Goal: Use online tool/utility: Utilize a website feature to perform a specific function

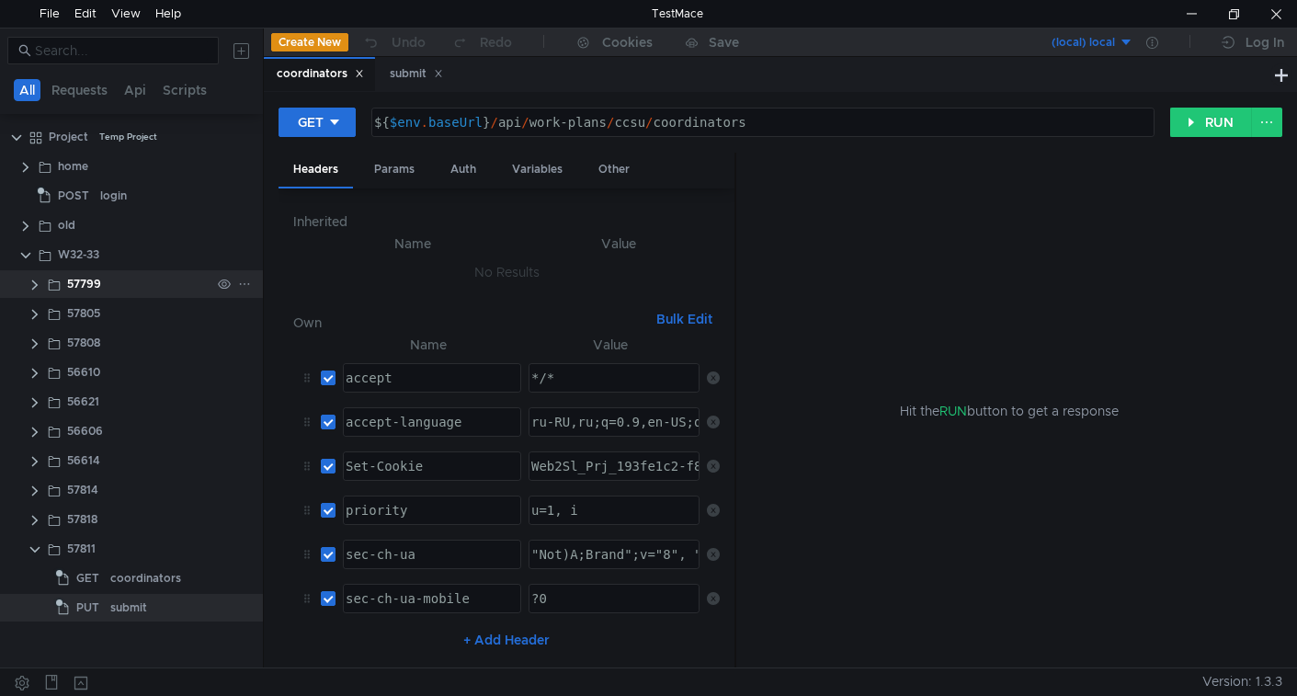
click at [33, 284] on clr-icon at bounding box center [35, 285] width 15 height 15
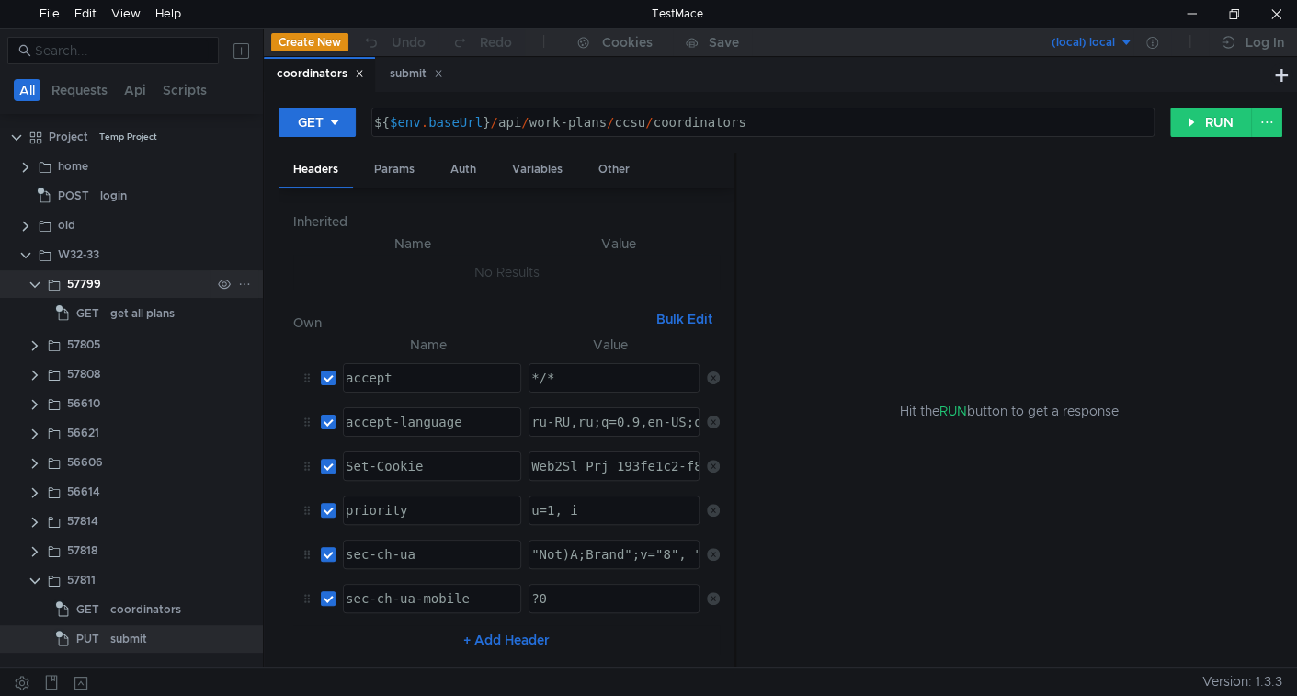
click at [33, 284] on clr-icon at bounding box center [35, 285] width 15 height 15
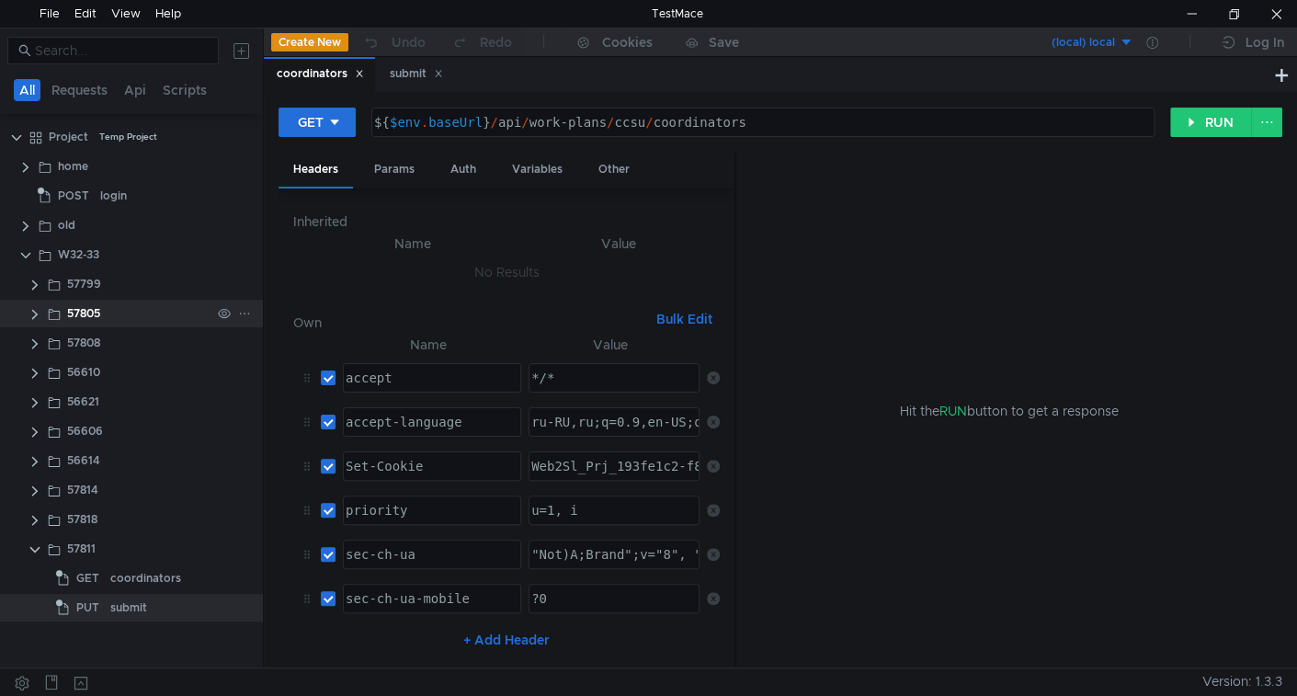
click at [32, 302] on app-app-tree-node-expander at bounding box center [35, 314] width 15 height 28
click at [35, 309] on clr-icon at bounding box center [35, 314] width 15 height 15
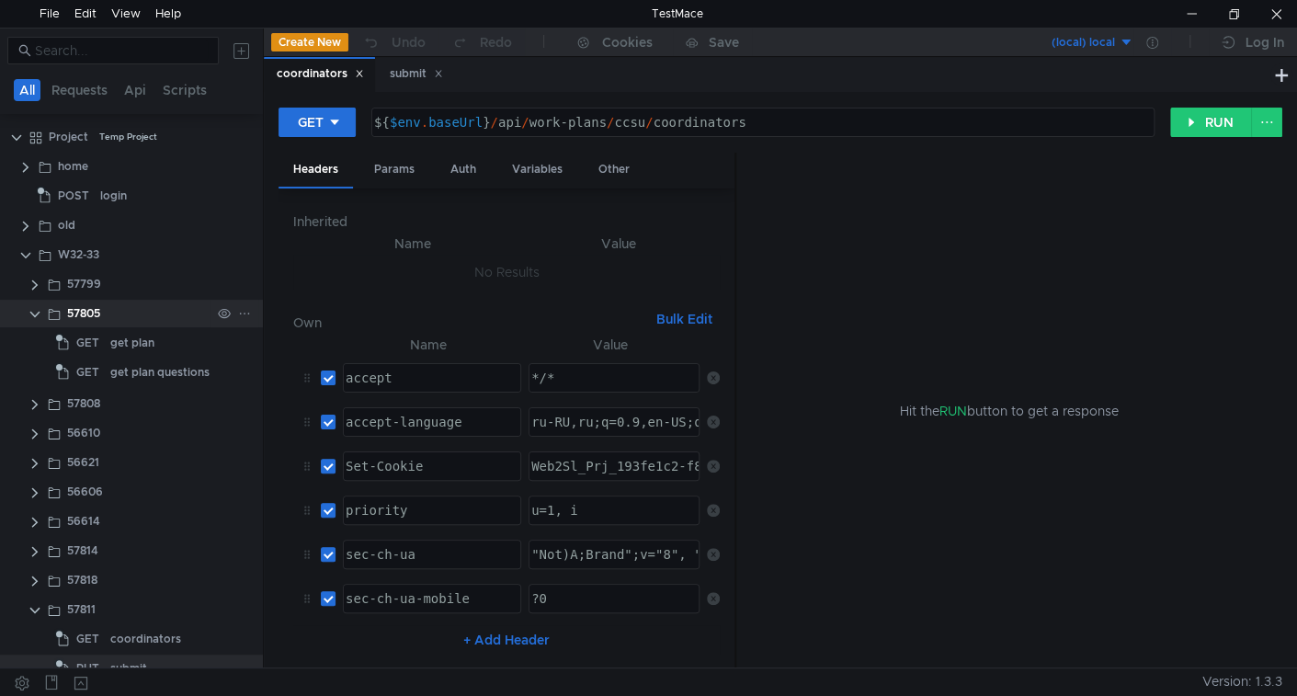
click at [35, 309] on clr-icon at bounding box center [35, 314] width 15 height 15
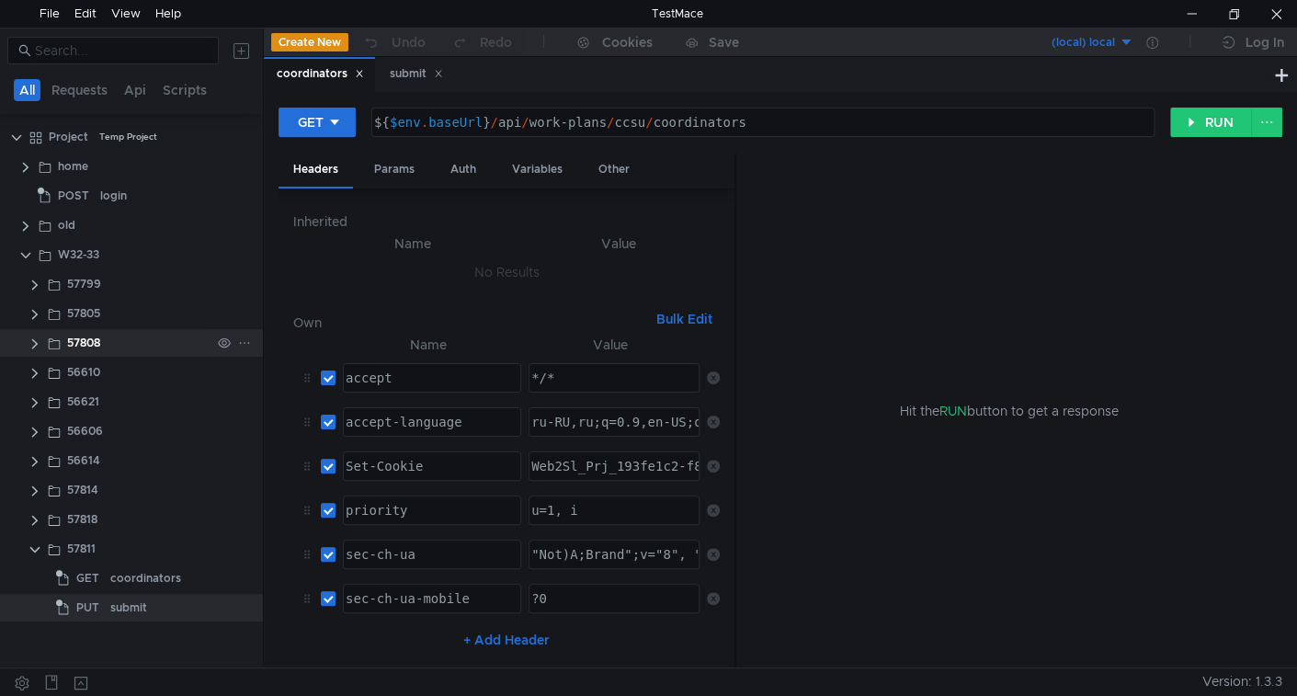
click at [35, 349] on app-app-tree-node-expander at bounding box center [35, 343] width 15 height 28
click at [35, 348] on clr-icon at bounding box center [35, 343] width 15 height 15
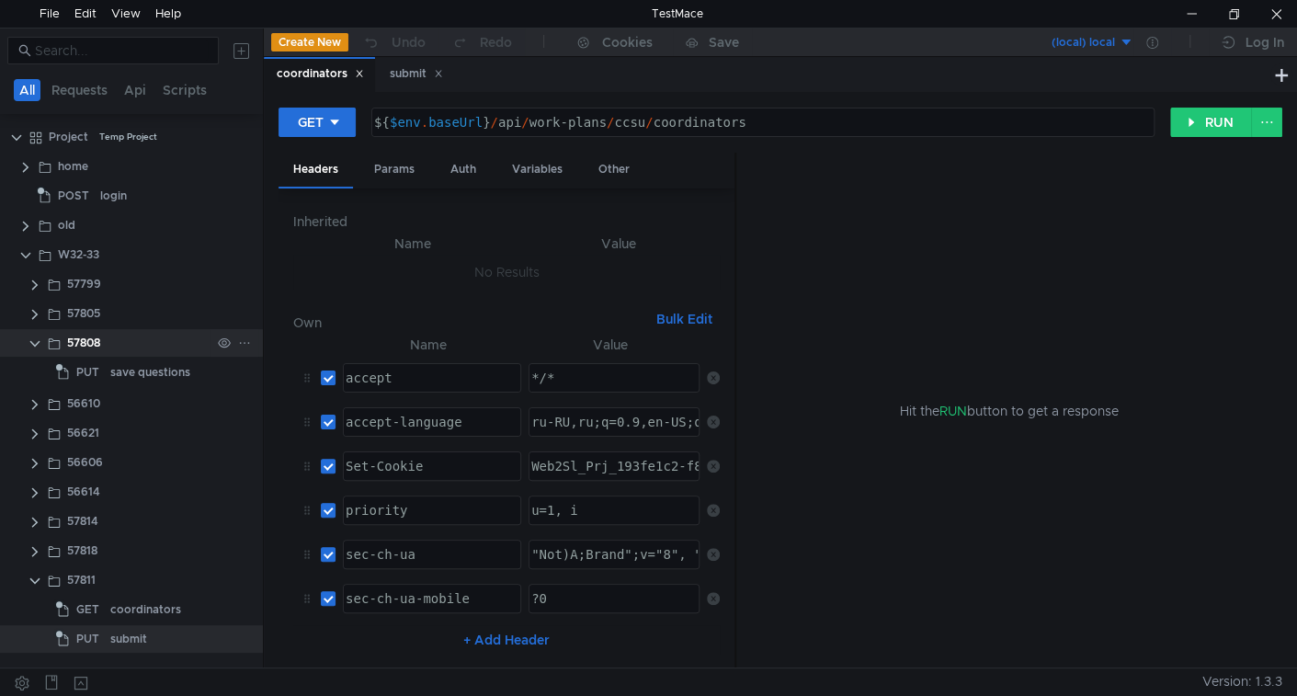
click at [35, 347] on clr-icon at bounding box center [35, 343] width 15 height 15
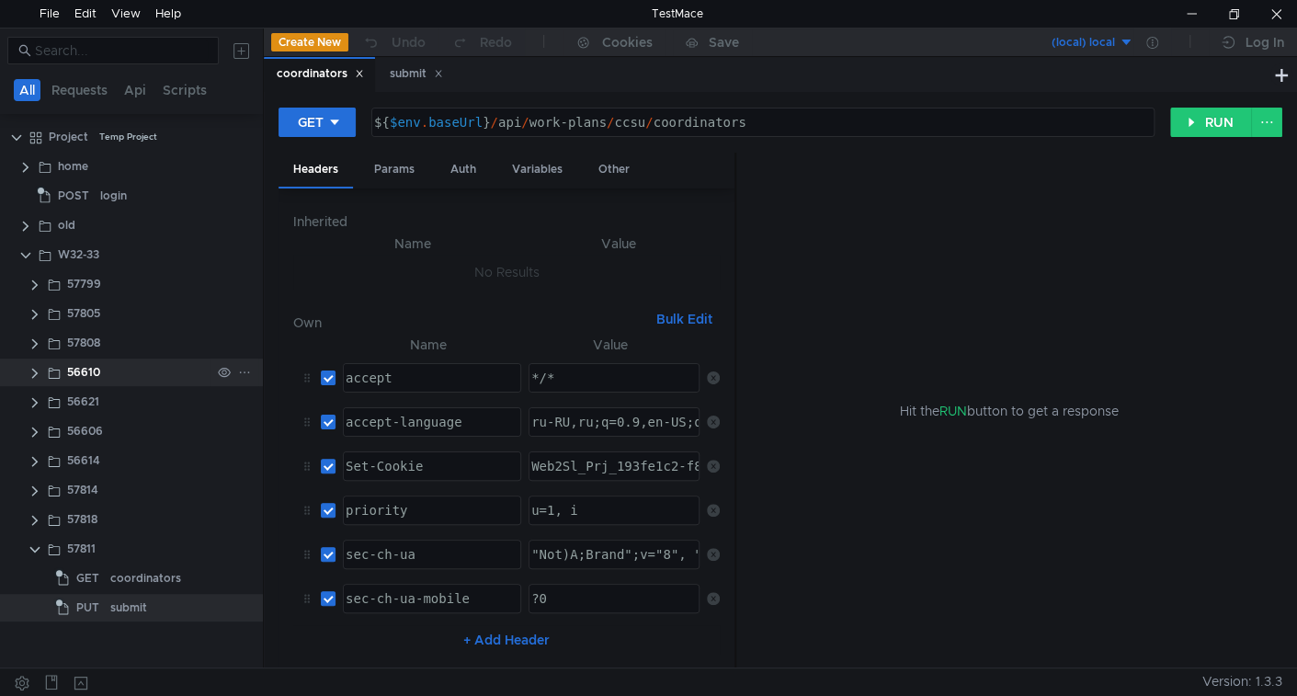
click at [33, 372] on clr-icon at bounding box center [35, 373] width 15 height 15
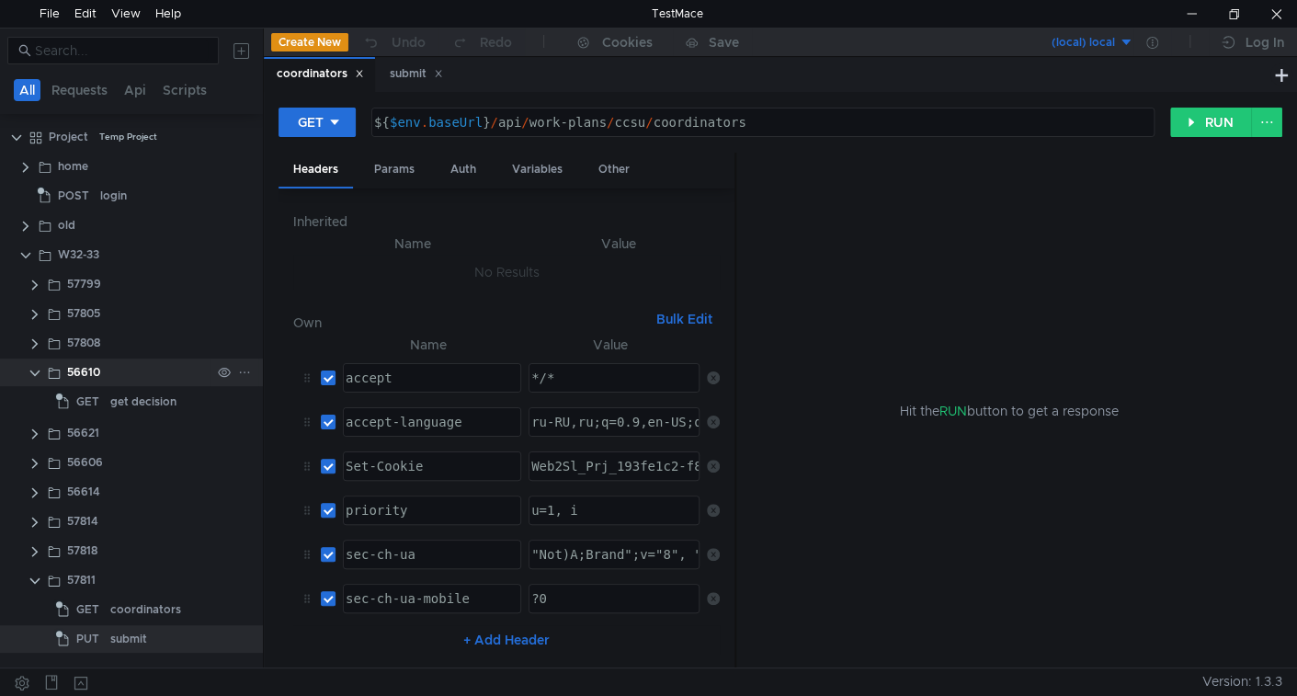
click at [33, 372] on clr-icon at bounding box center [35, 373] width 15 height 15
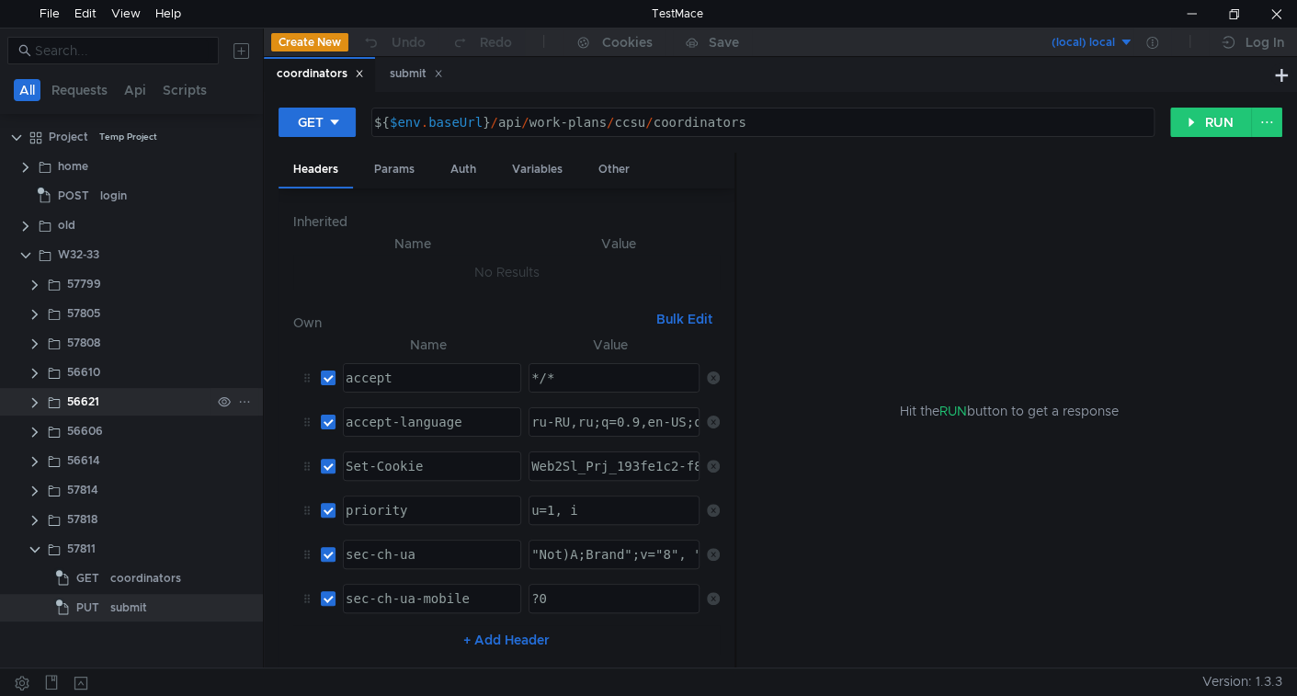
click at [35, 400] on clr-icon at bounding box center [35, 402] width 15 height 15
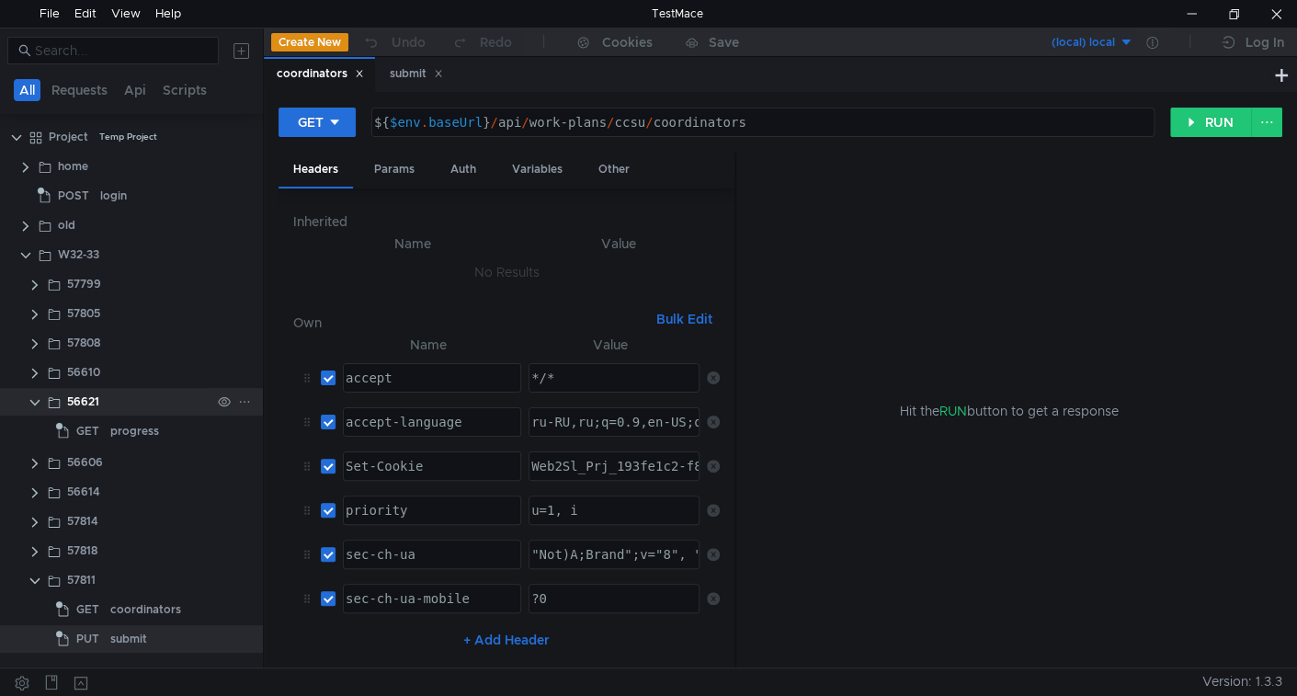
click at [35, 400] on clr-icon at bounding box center [35, 402] width 15 height 15
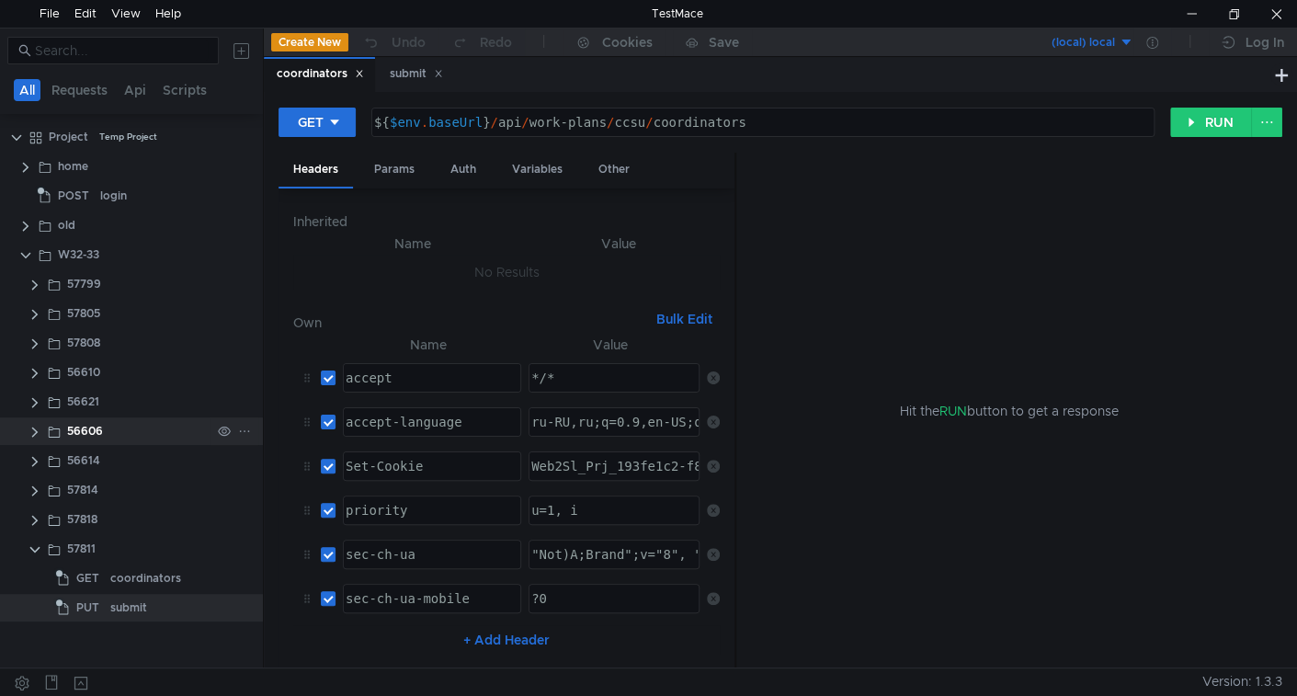
click at [32, 429] on clr-icon at bounding box center [35, 432] width 15 height 15
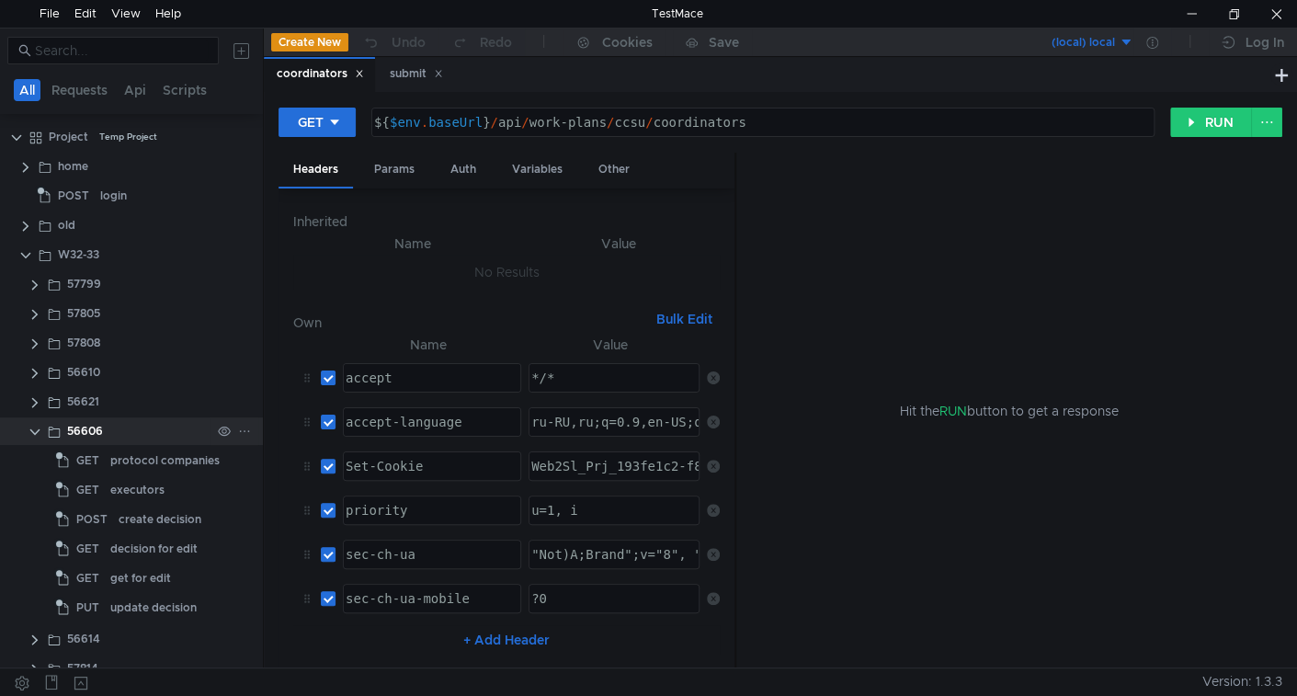
click at [32, 429] on clr-icon at bounding box center [35, 432] width 15 height 15
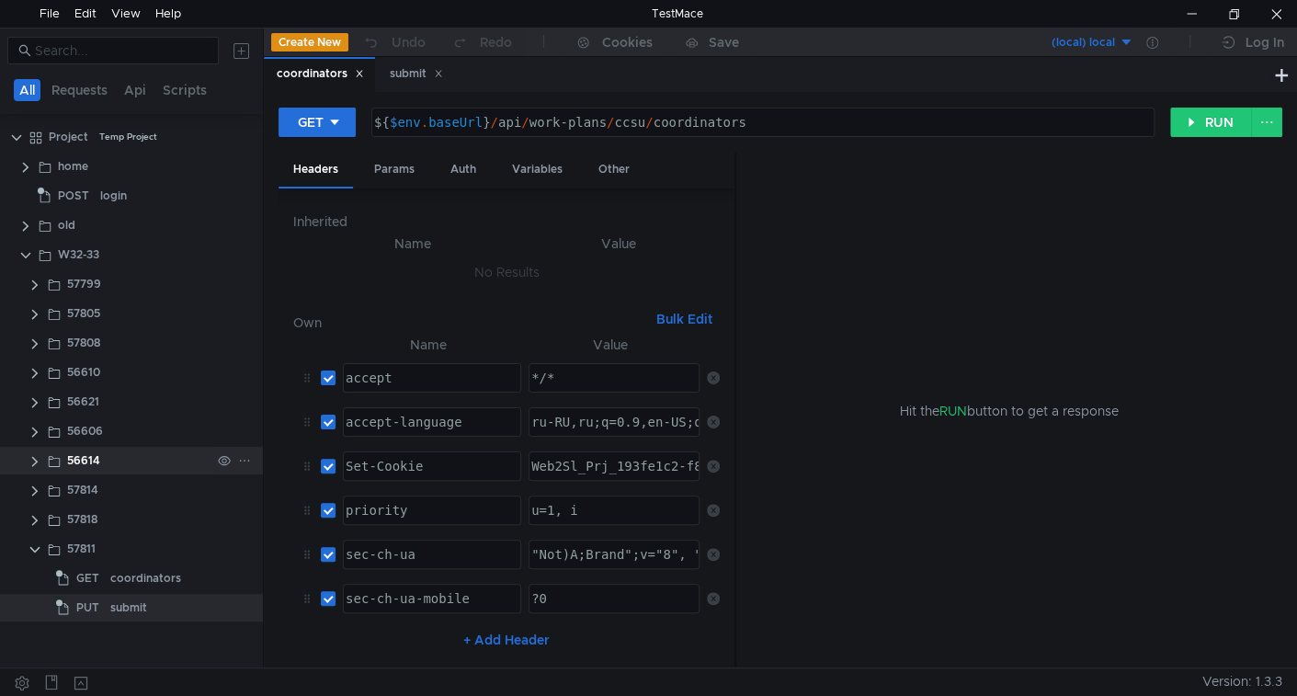
click at [31, 463] on clr-icon at bounding box center [35, 461] width 15 height 15
click at [30, 491] on clr-icon at bounding box center [35, 491] width 15 height 15
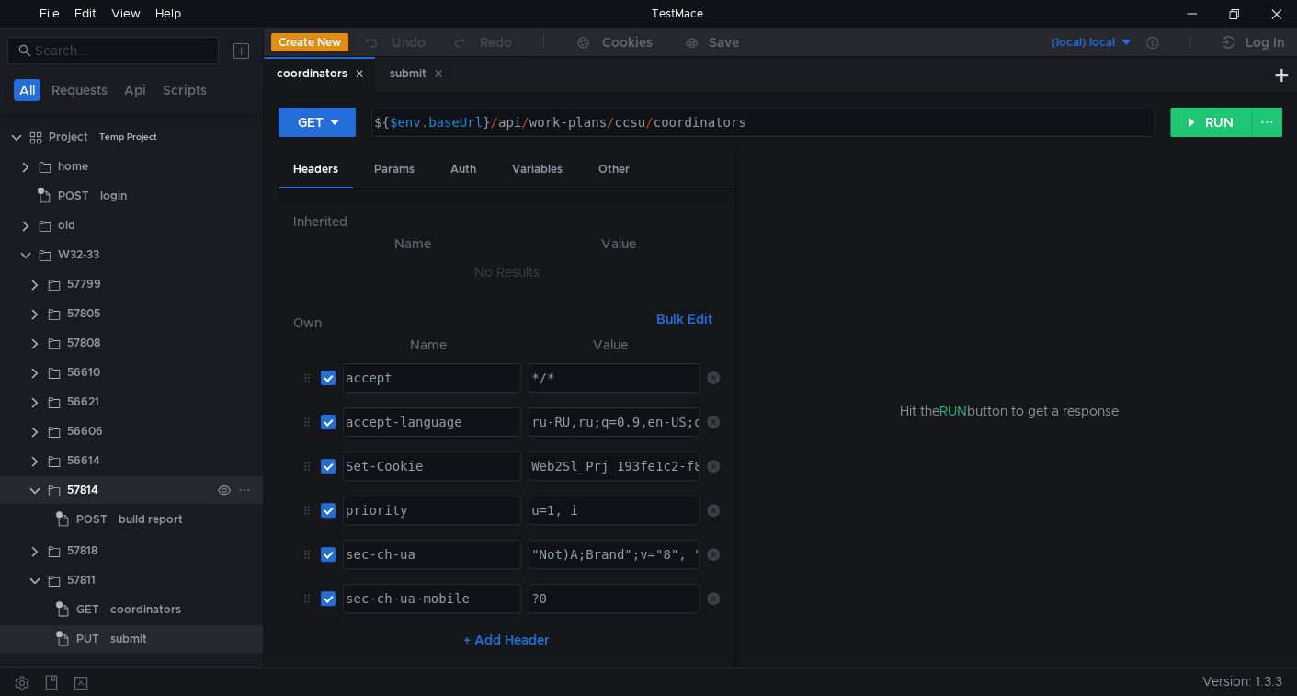
click at [30, 491] on clr-icon at bounding box center [35, 491] width 15 height 15
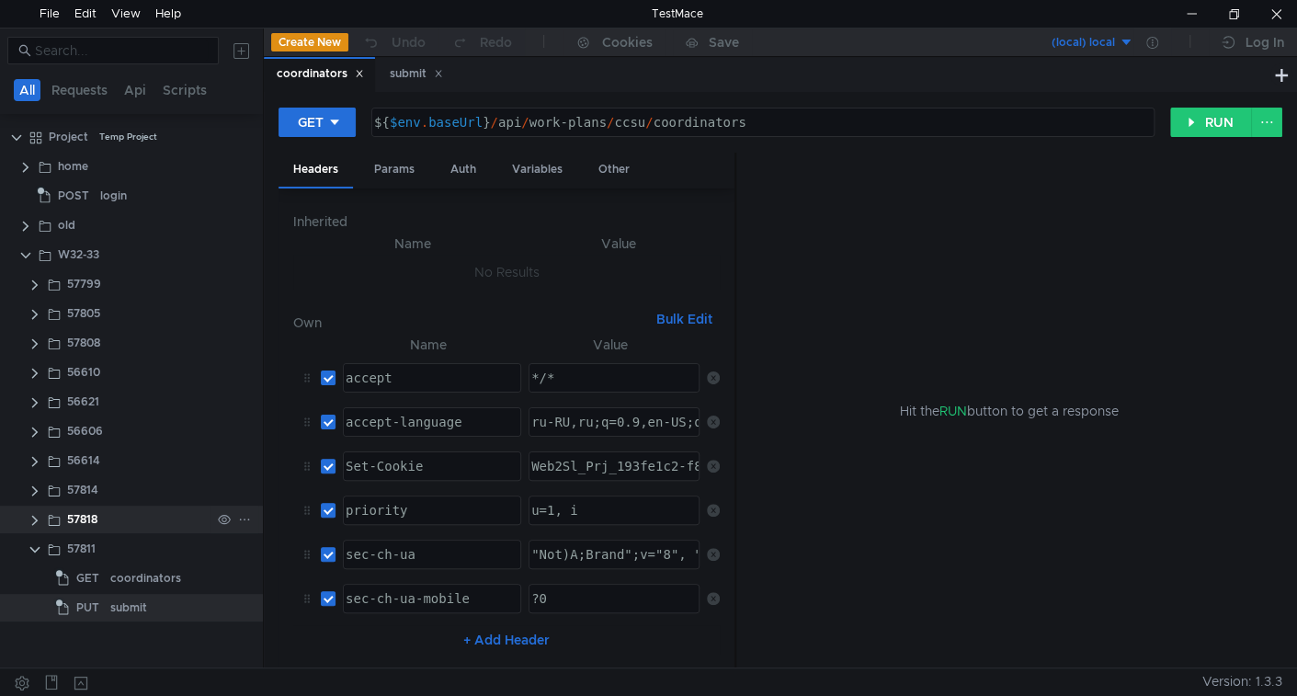
click at [29, 522] on clr-icon at bounding box center [35, 520] width 15 height 15
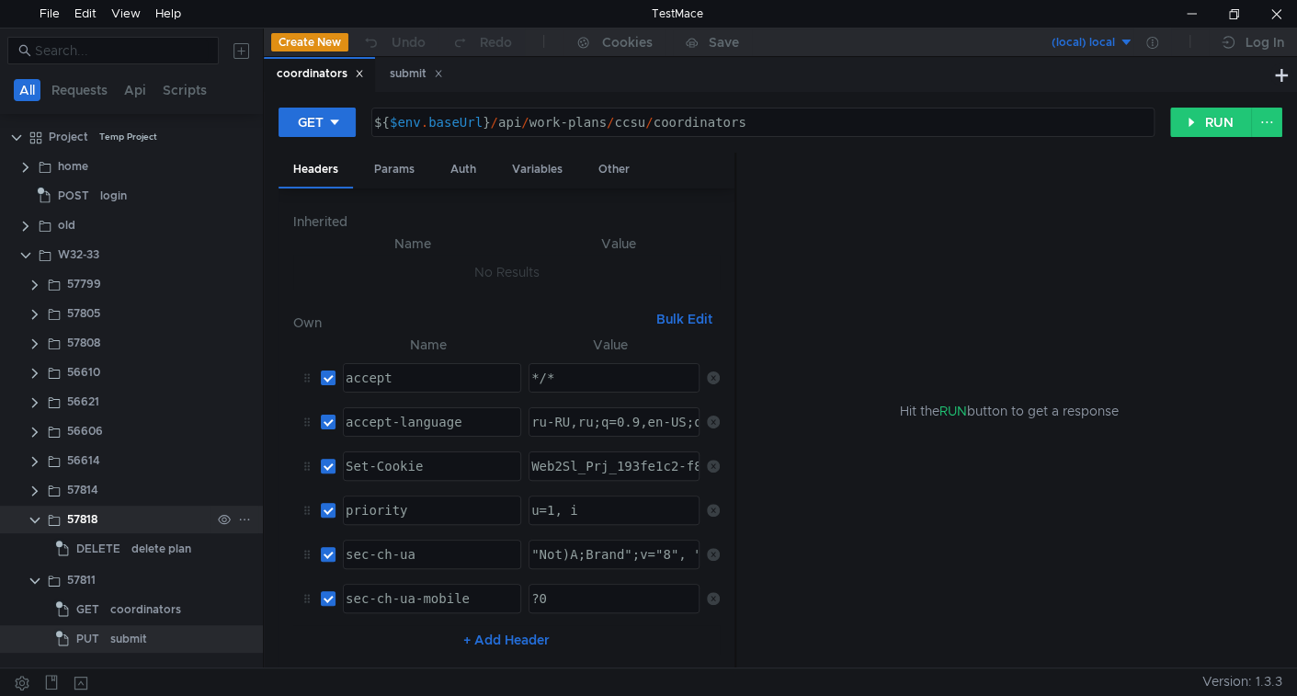
click at [28, 522] on clr-icon at bounding box center [35, 520] width 15 height 15
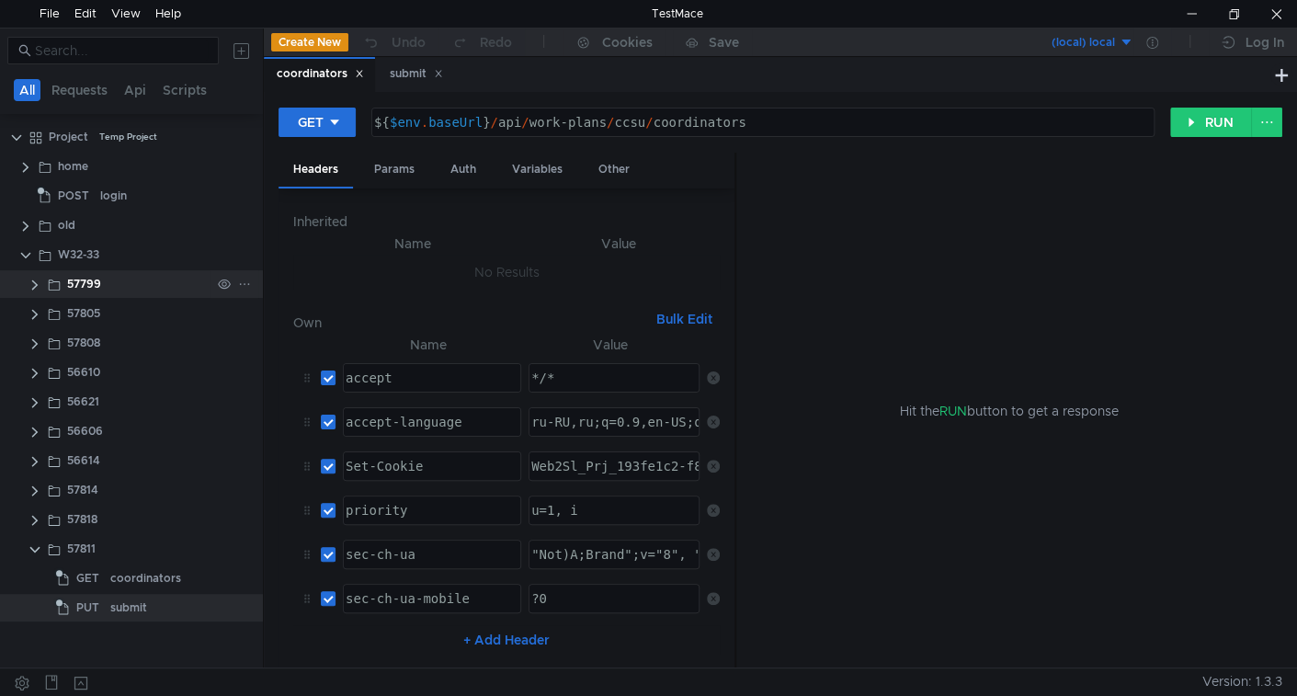
click at [32, 281] on clr-icon at bounding box center [35, 285] width 15 height 15
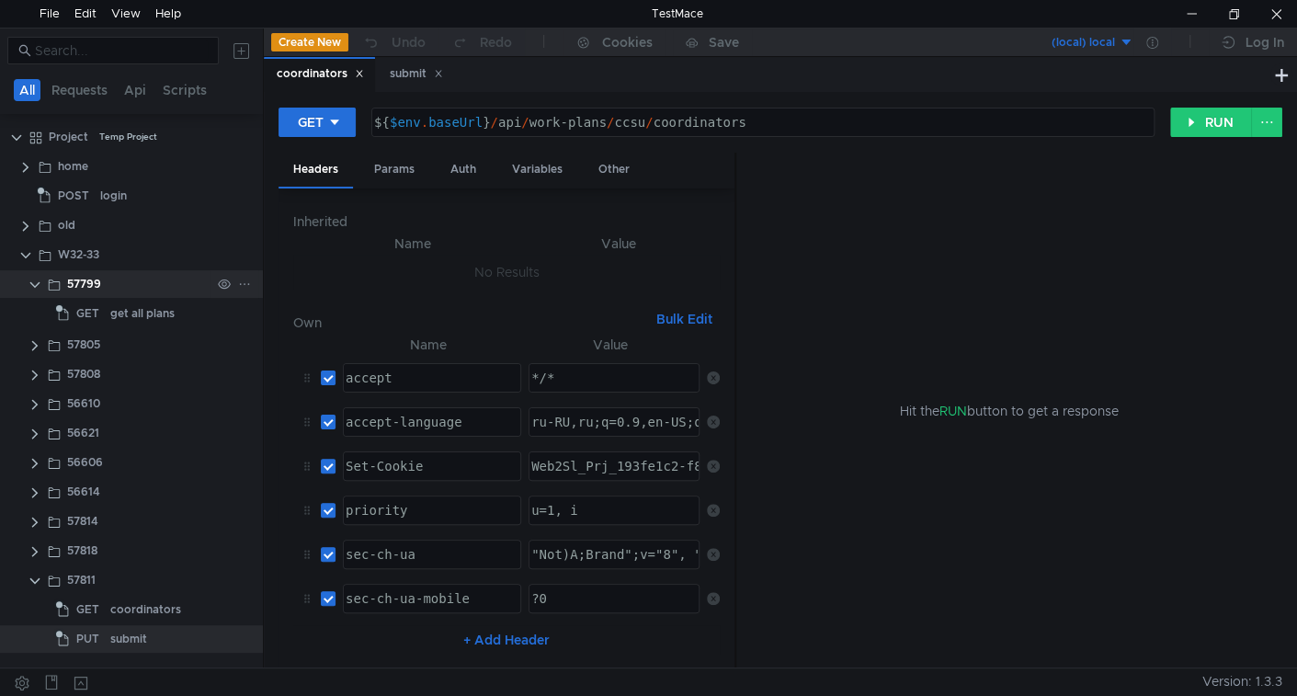
click at [32, 281] on clr-icon at bounding box center [35, 285] width 15 height 15
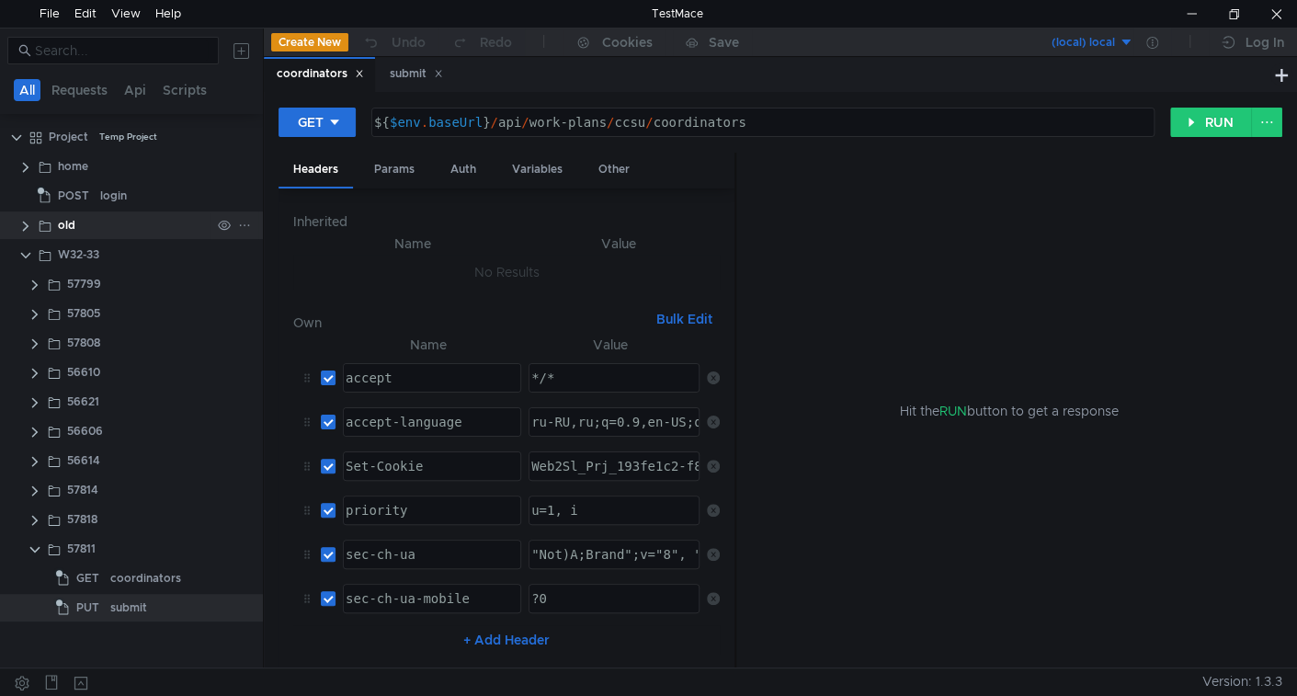
click at [18, 225] on clr-icon at bounding box center [25, 226] width 15 height 15
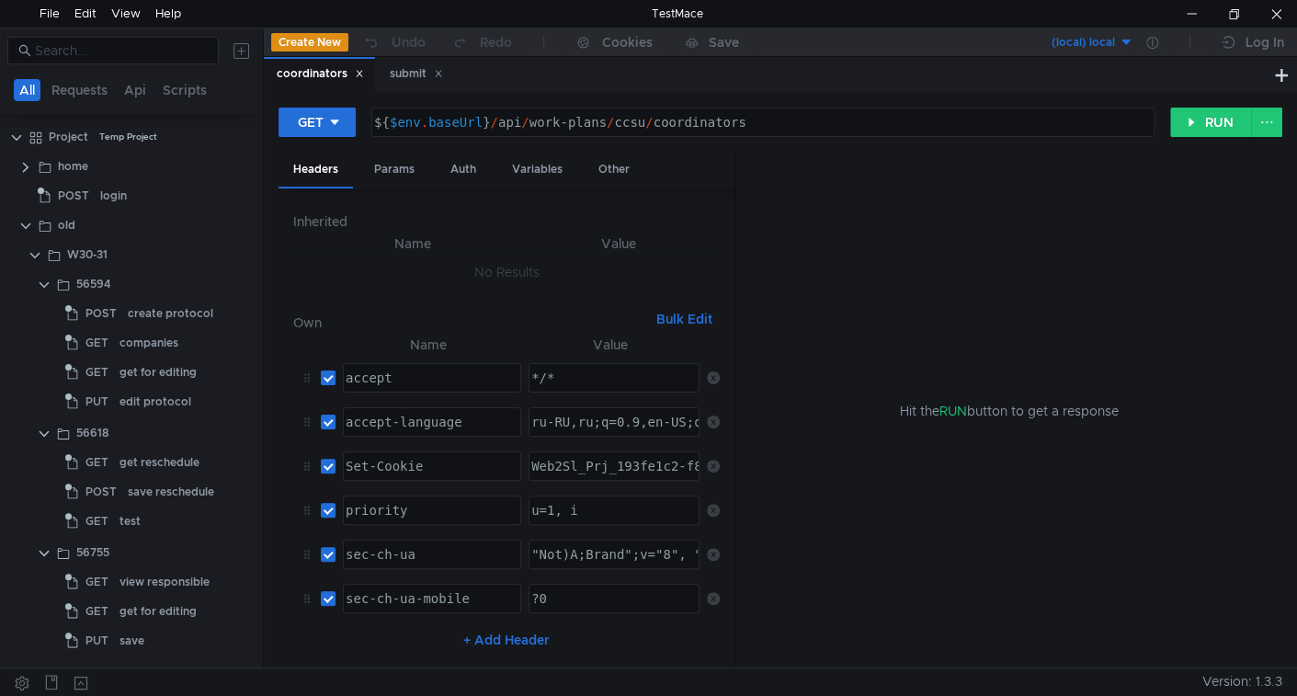
click at [40, 279] on clr-icon at bounding box center [44, 285] width 15 height 15
drag, startPoint x: 36, startPoint y: 311, endPoint x: 42, endPoint y: 325, distance: 15.2
click at [37, 312] on clr-icon at bounding box center [44, 314] width 15 height 15
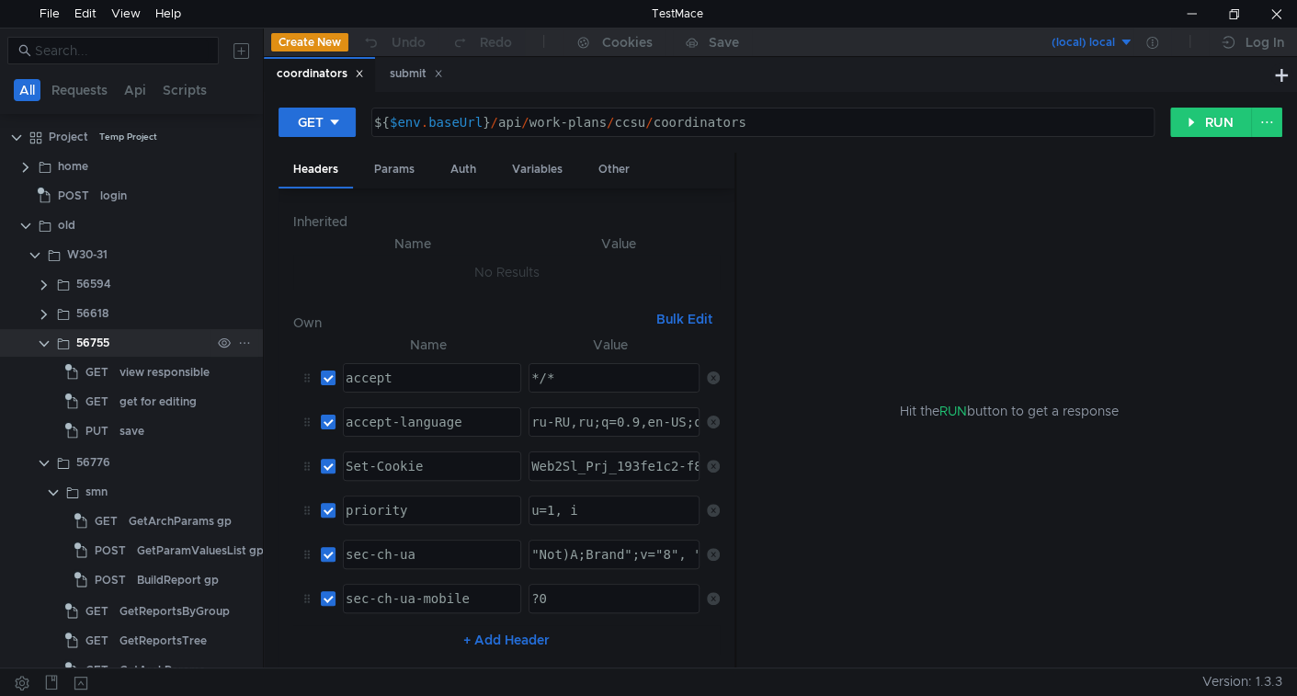
click at [42, 346] on clr-icon at bounding box center [44, 343] width 15 height 15
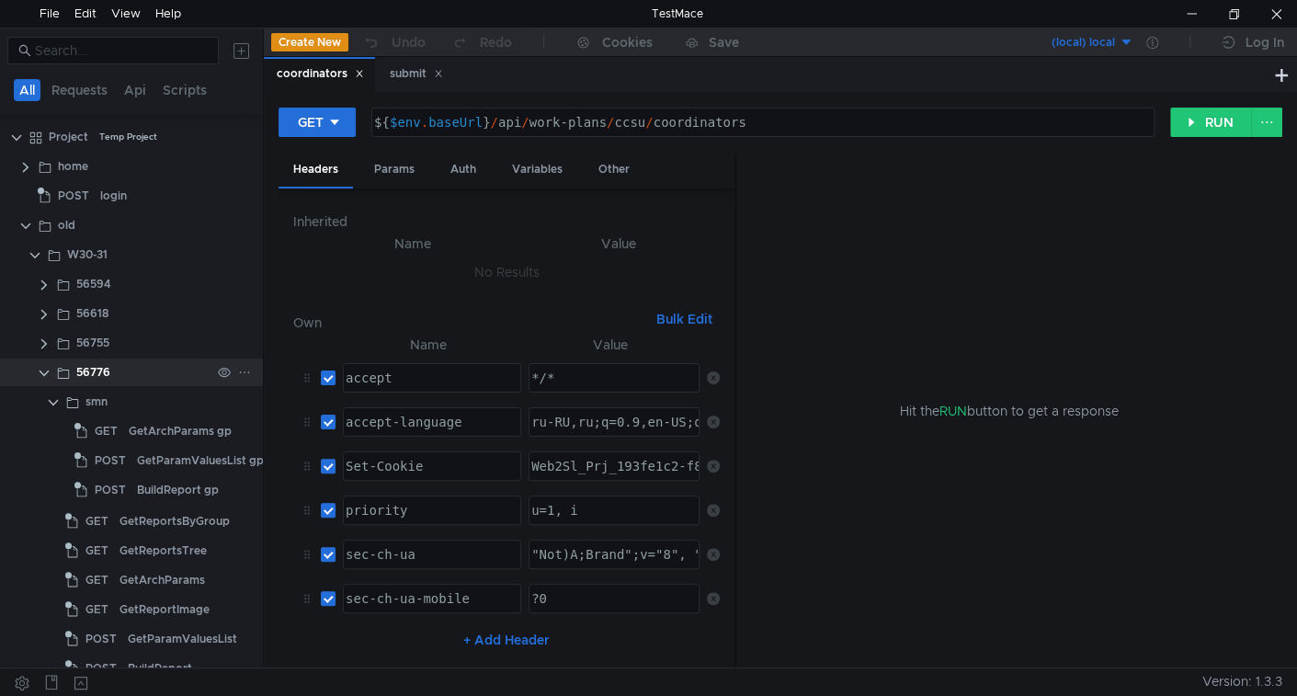
click at [42, 372] on clr-icon at bounding box center [44, 373] width 15 height 15
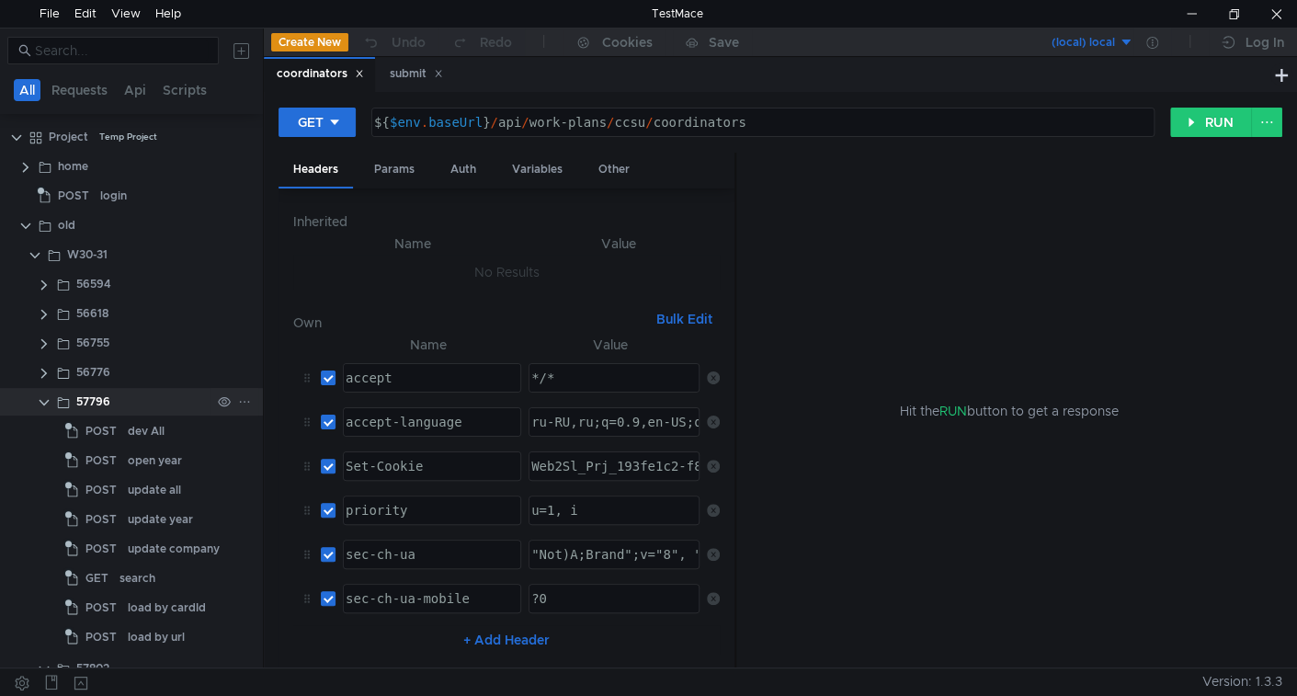
click at [42, 395] on clr-icon at bounding box center [44, 402] width 15 height 15
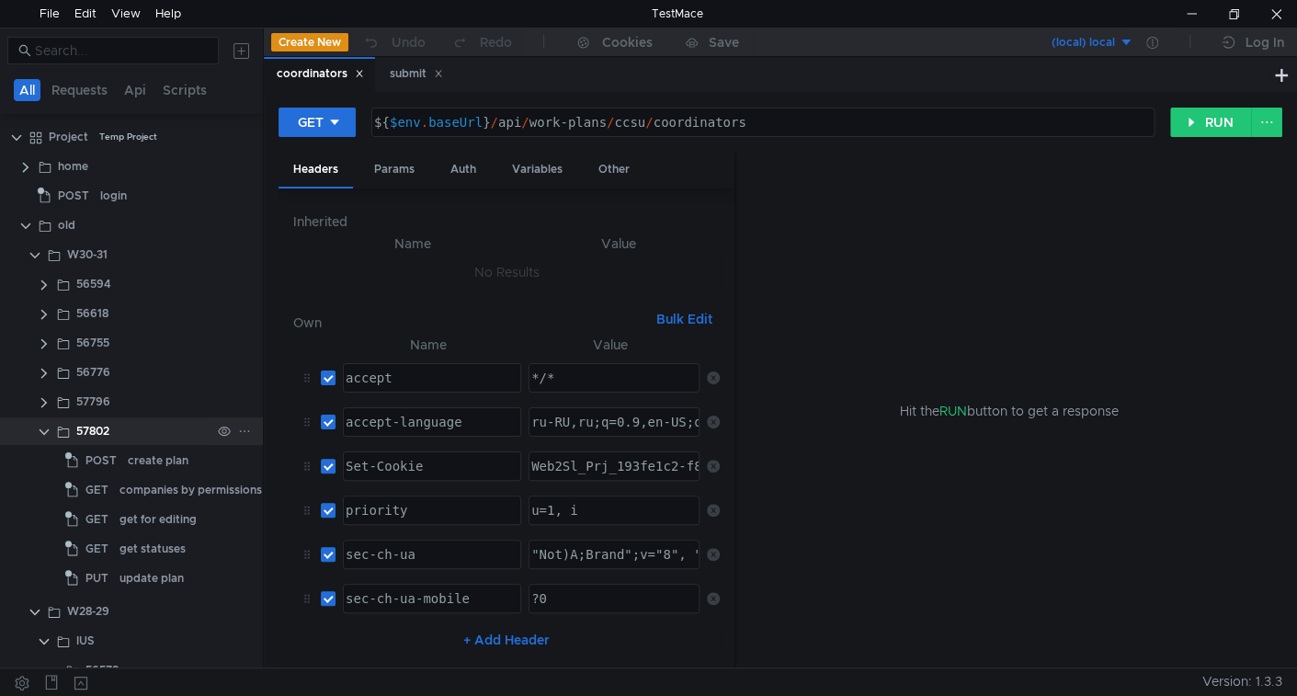
click at [40, 433] on clr-icon at bounding box center [44, 432] width 15 height 15
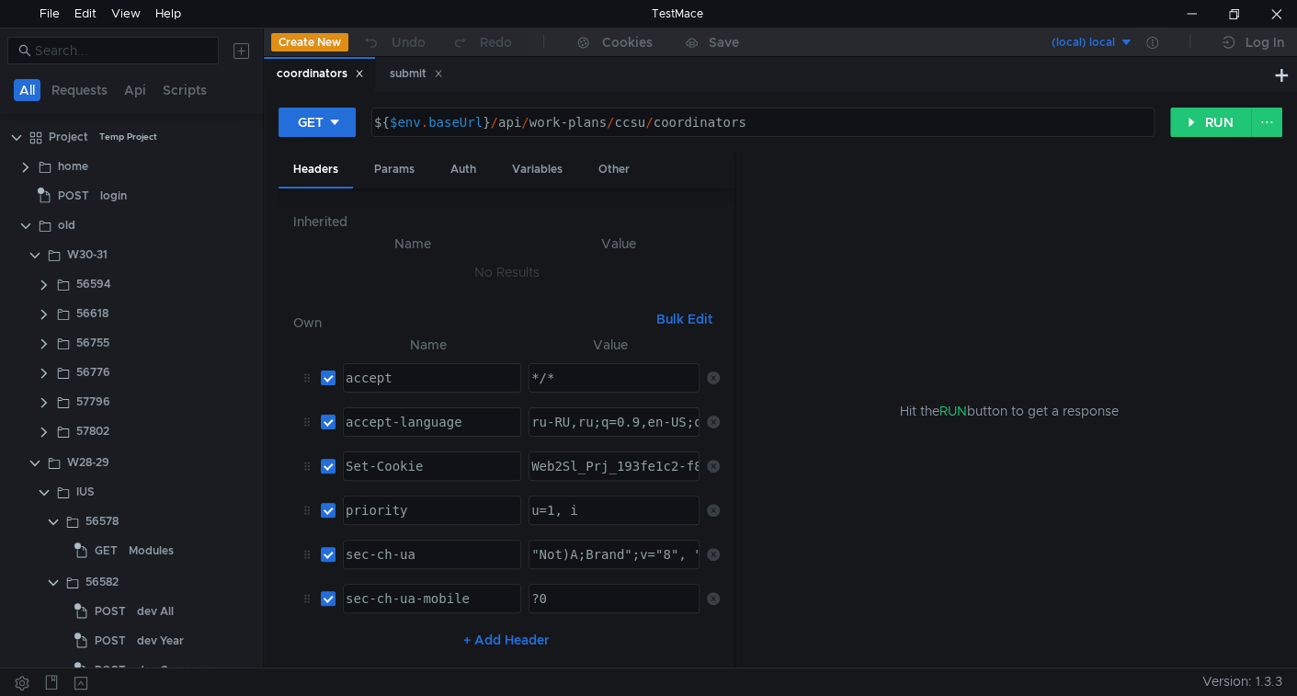
drag, startPoint x: 40, startPoint y: 464, endPoint x: 36, endPoint y: 479, distance: 15.4
click at [38, 464] on clr-icon at bounding box center [35, 463] width 15 height 15
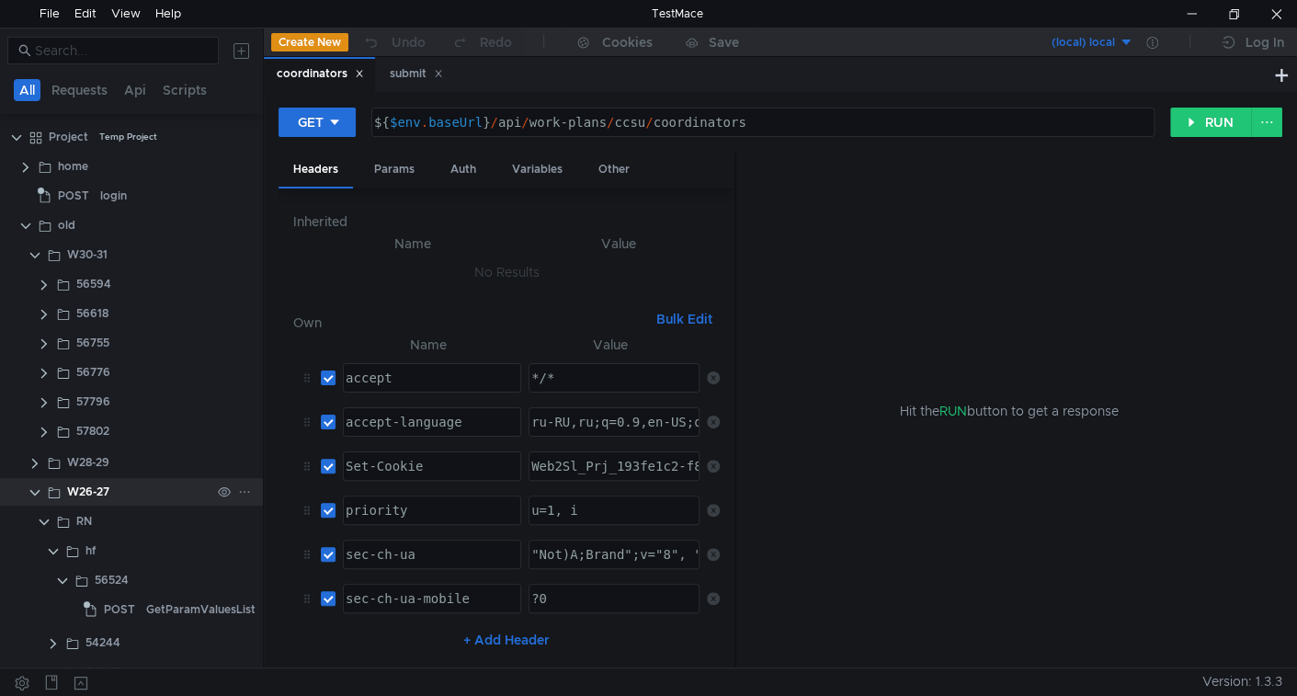
click at [35, 489] on clr-icon at bounding box center [35, 492] width 15 height 15
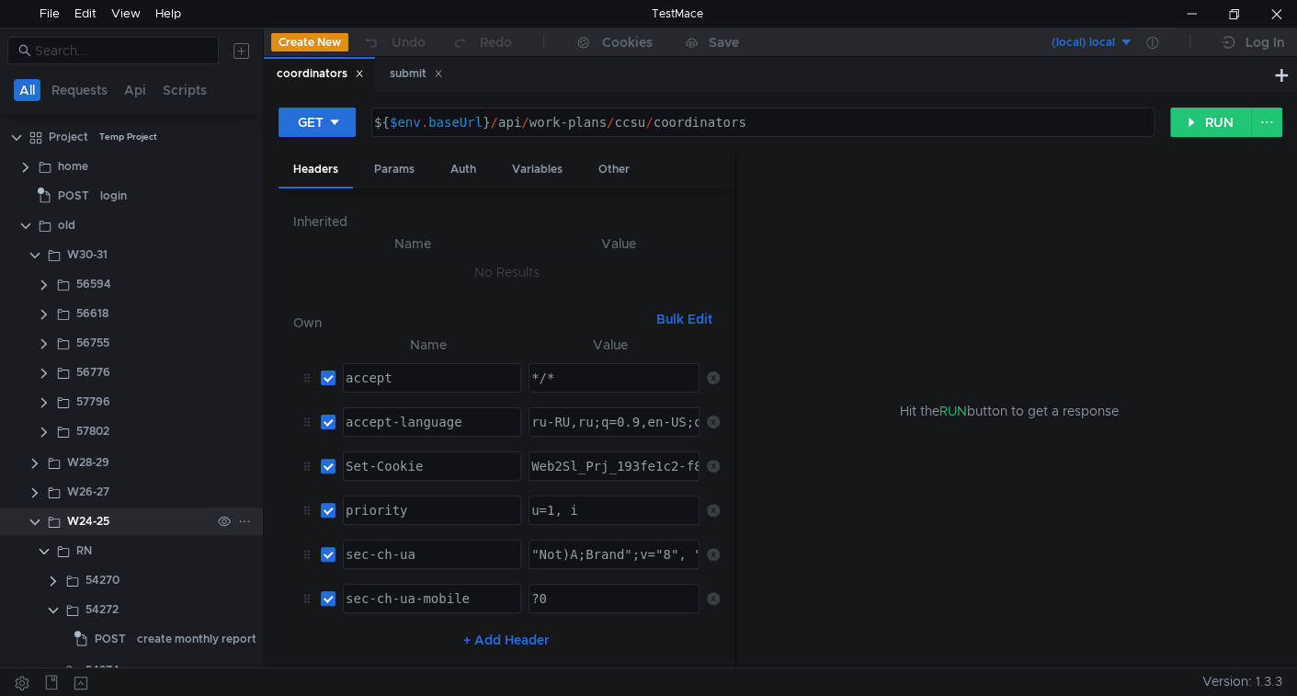
click at [33, 520] on clr-icon at bounding box center [35, 522] width 15 height 15
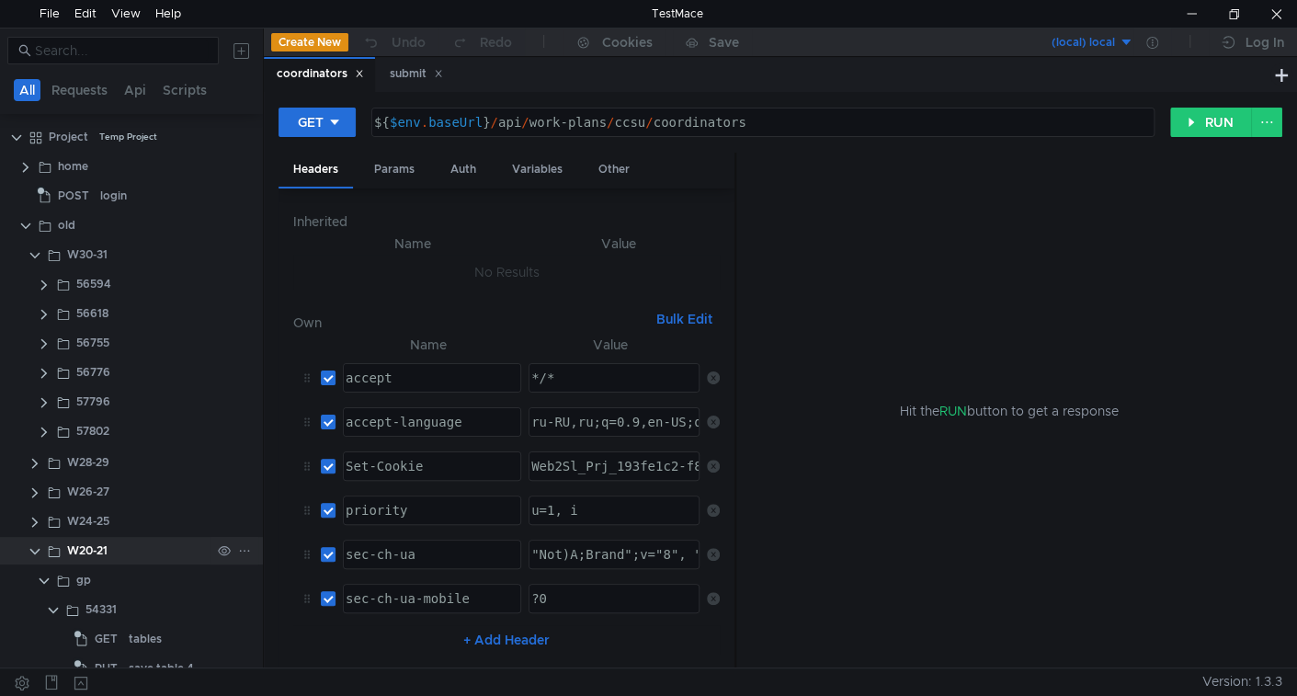
drag, startPoint x: 34, startPoint y: 543, endPoint x: 30, endPoint y: 560, distance: 17.0
click at [32, 545] on clr-icon at bounding box center [35, 551] width 15 height 15
drag, startPoint x: 33, startPoint y: 575, endPoint x: 31, endPoint y: 587, distance: 12.1
click at [33, 576] on clr-icon at bounding box center [35, 581] width 15 height 15
click at [30, 610] on clr-icon at bounding box center [35, 610] width 15 height 15
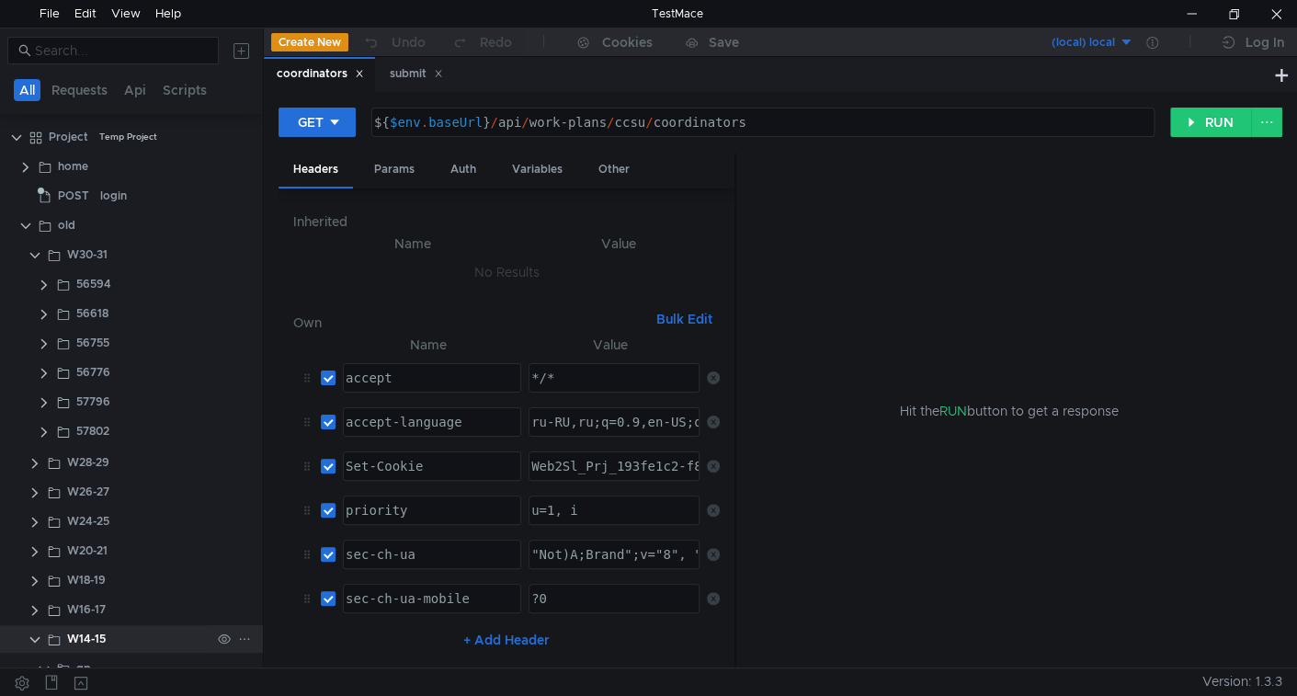
click at [31, 641] on clr-icon at bounding box center [35, 639] width 15 height 15
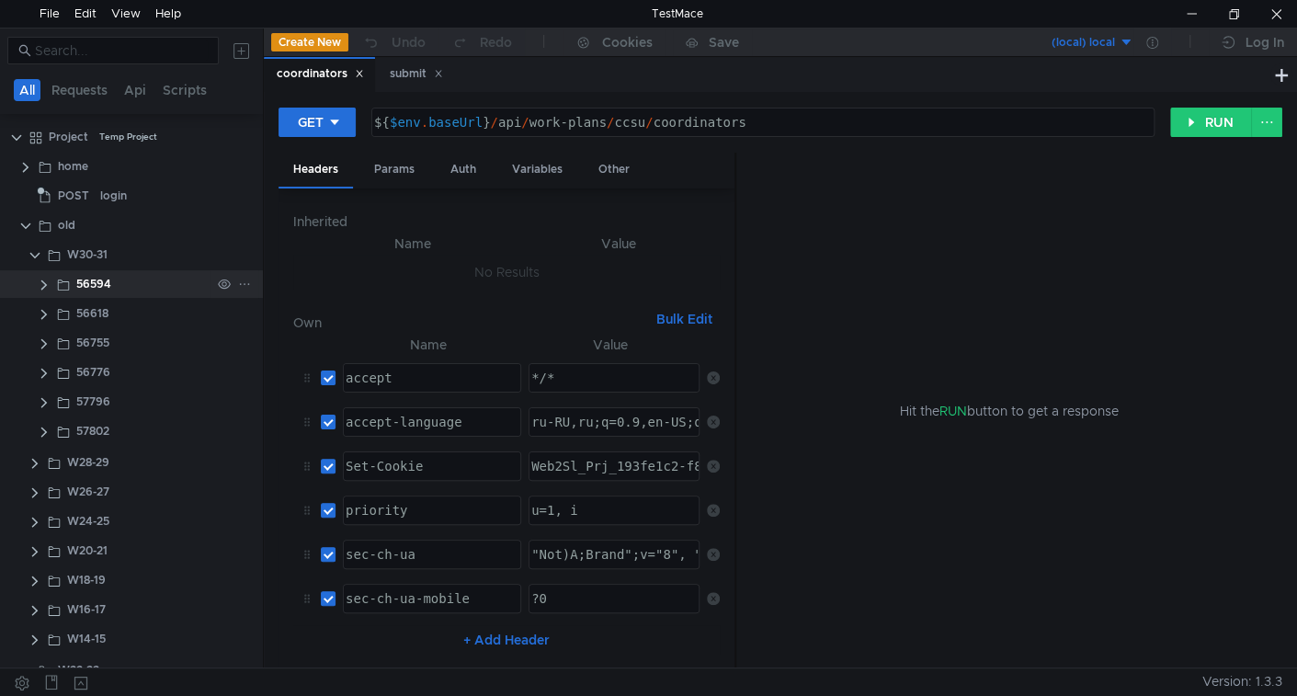
click at [45, 281] on clr-icon at bounding box center [44, 285] width 15 height 15
click at [42, 313] on clr-icon at bounding box center [44, 314] width 15 height 15
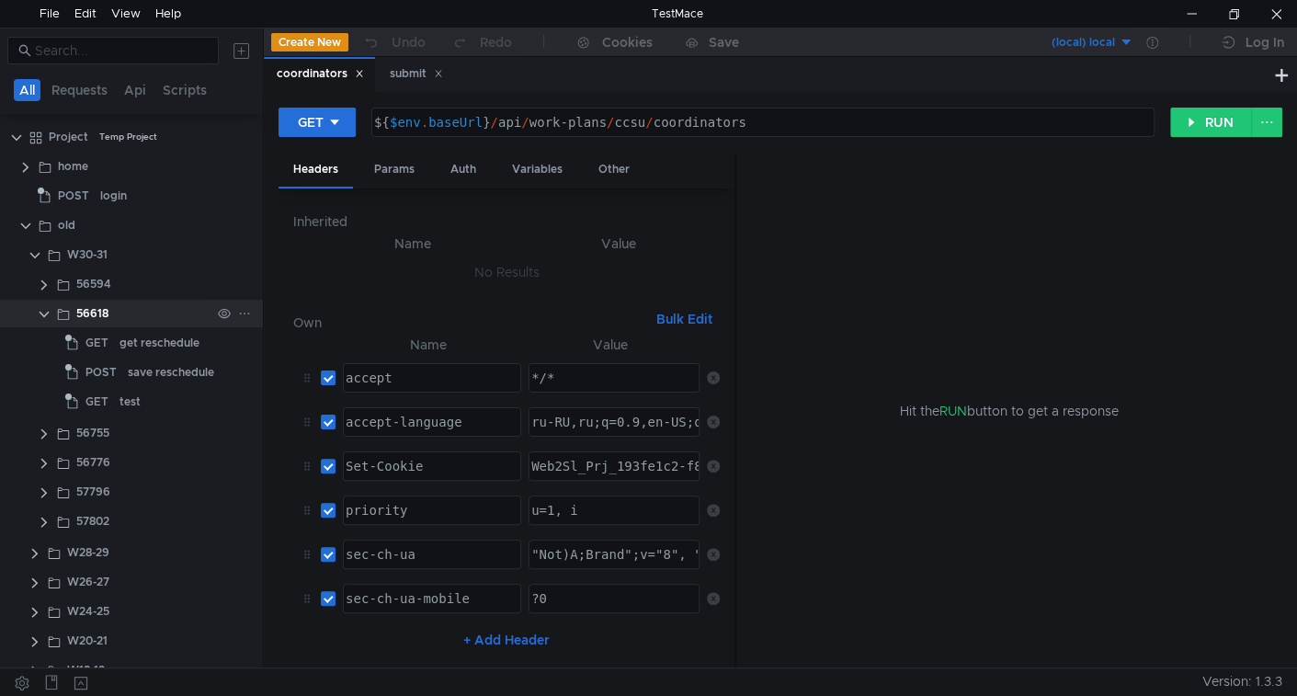
click at [42, 313] on clr-icon at bounding box center [44, 314] width 15 height 15
click at [42, 342] on clr-icon at bounding box center [44, 343] width 15 height 15
click at [40, 368] on clr-icon at bounding box center [44, 373] width 15 height 15
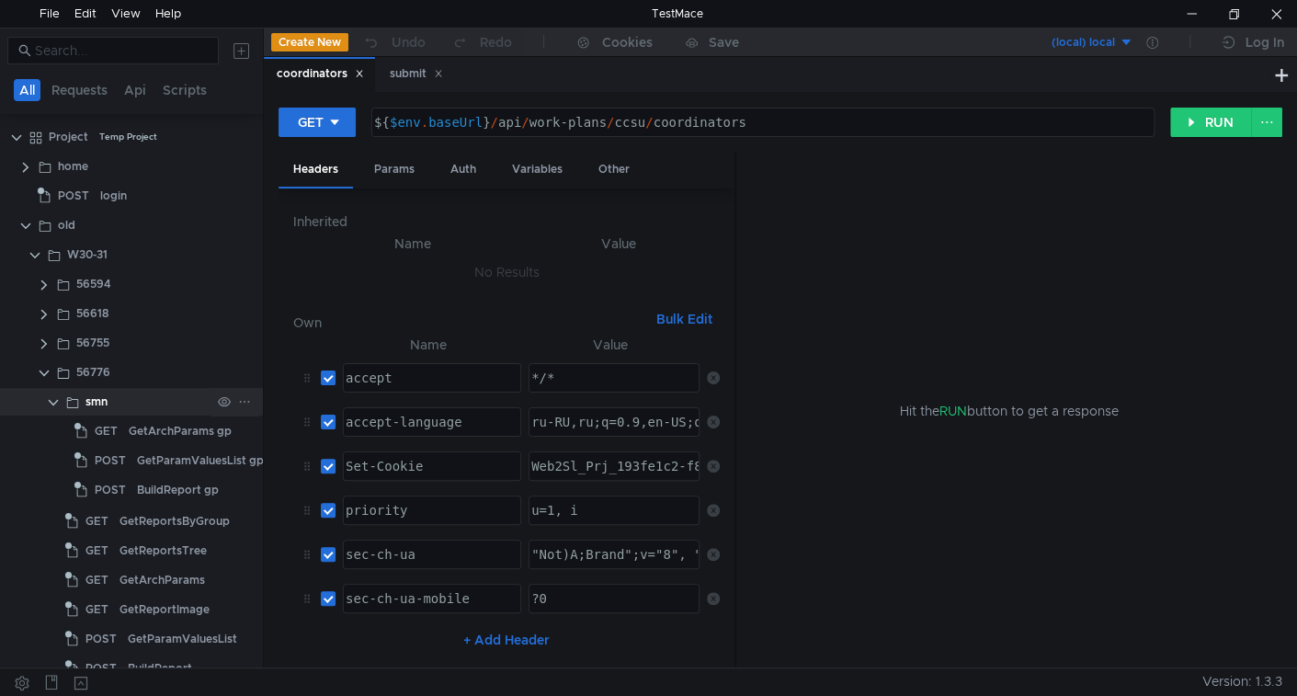
click at [48, 398] on clr-icon at bounding box center [53, 402] width 15 height 15
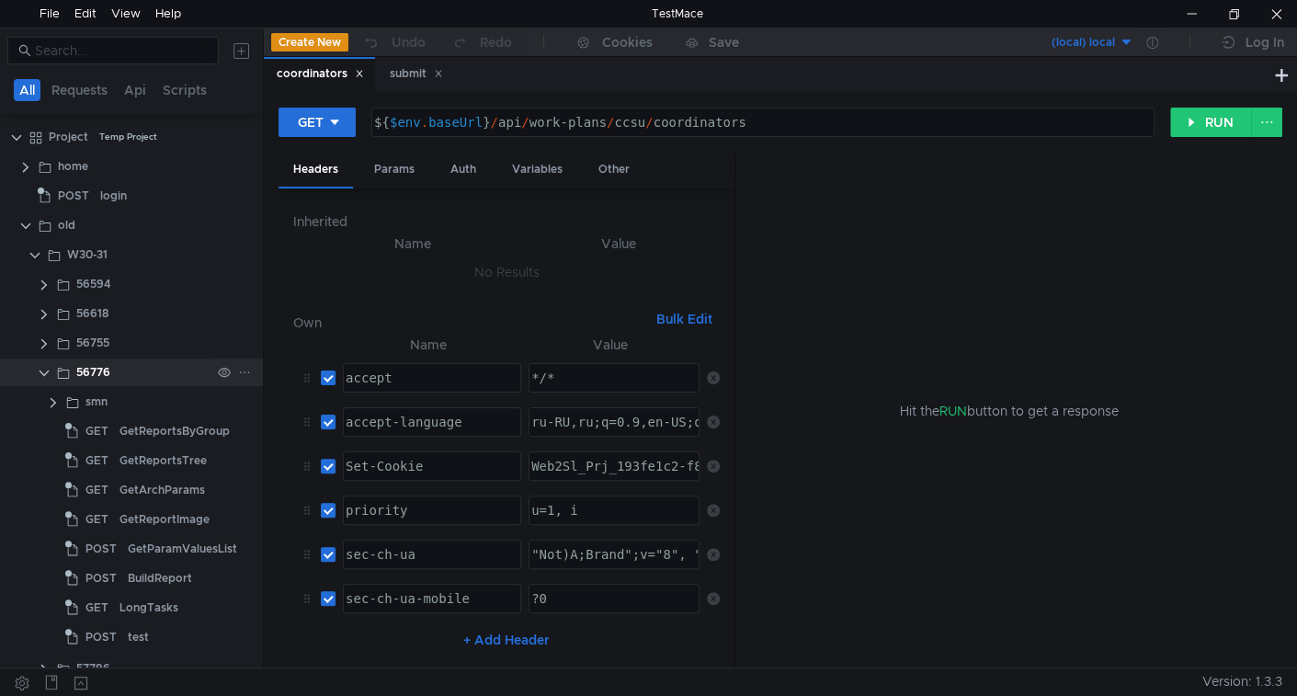
click at [44, 370] on clr-icon at bounding box center [44, 373] width 15 height 15
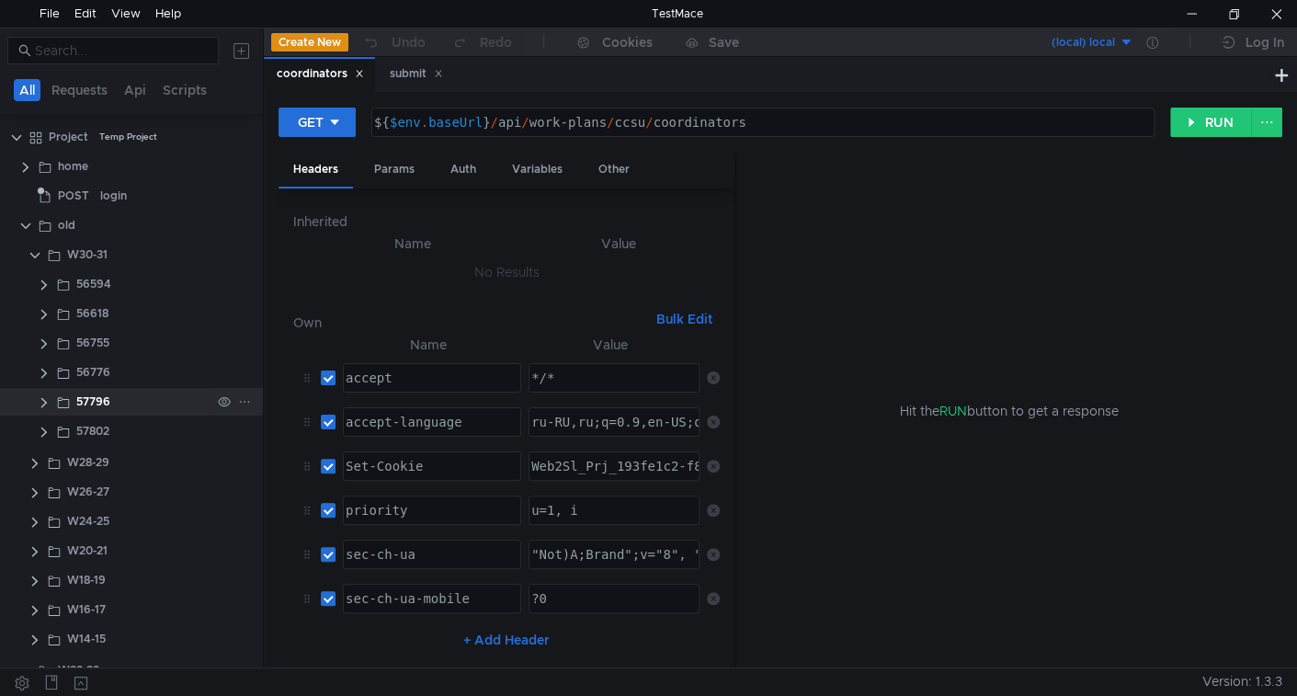
click at [45, 404] on clr-icon at bounding box center [44, 402] width 15 height 15
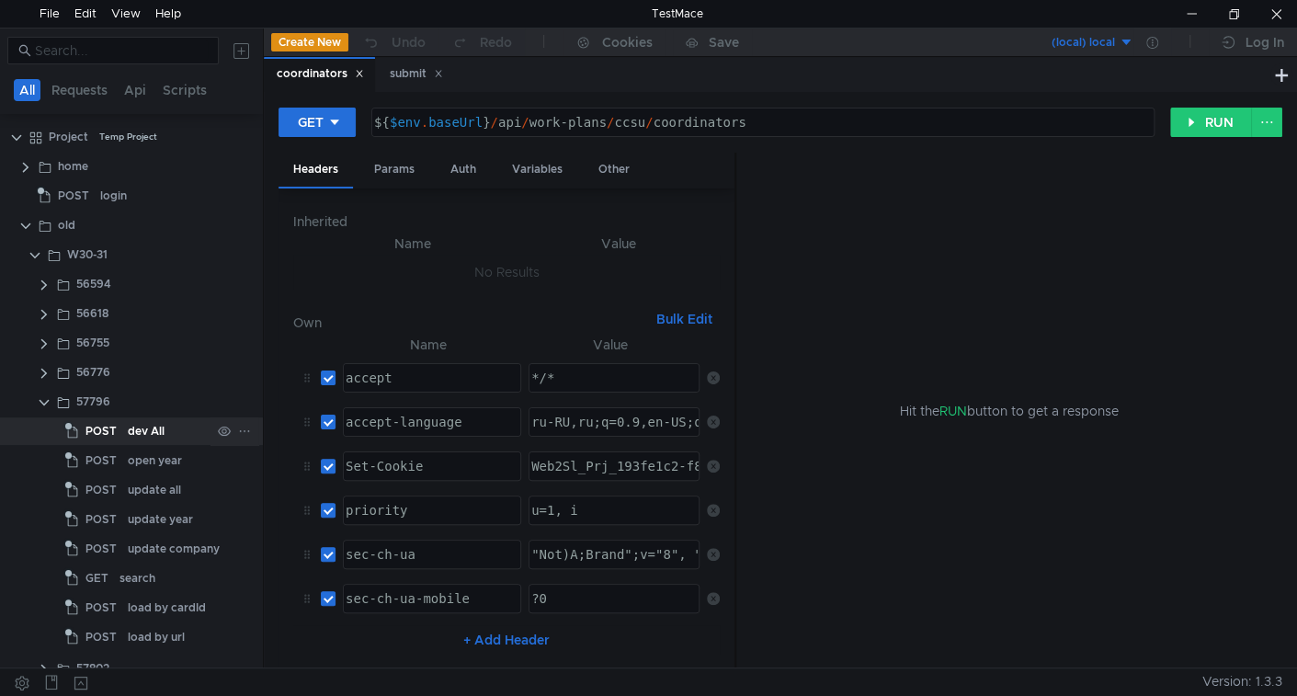
click at [159, 437] on div "dev All" at bounding box center [146, 431] width 37 height 28
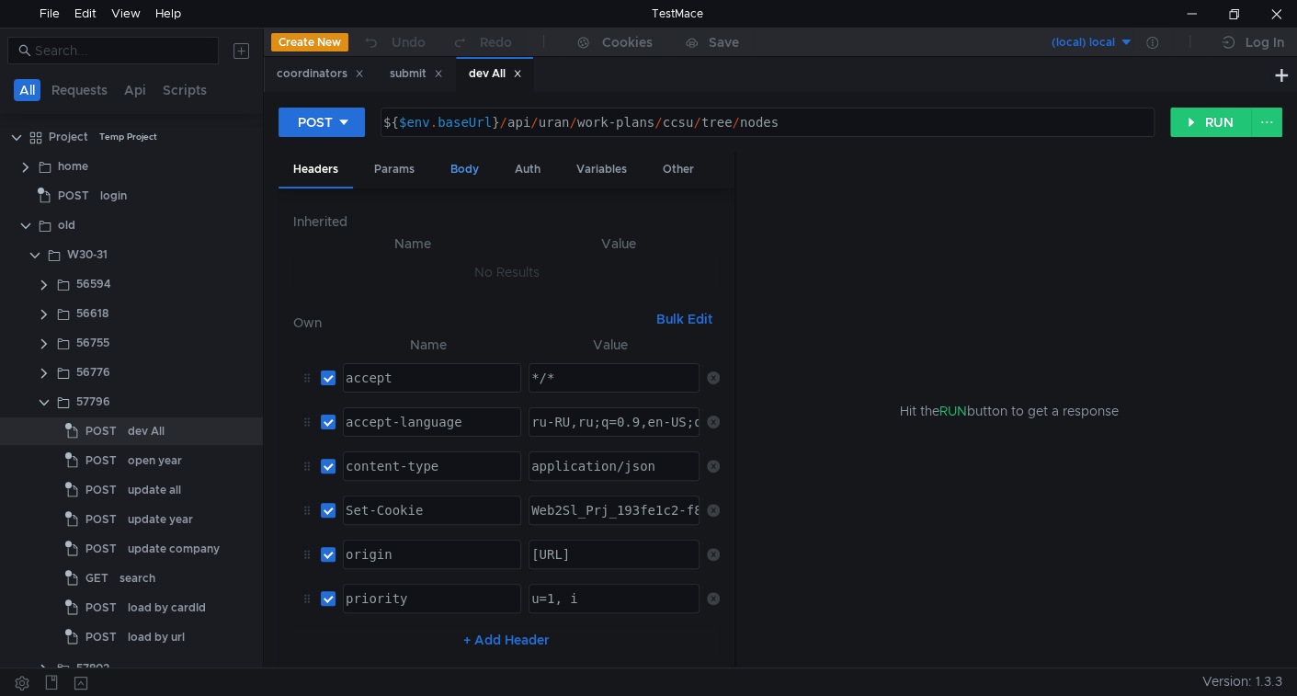
click at [465, 172] on div "Body" at bounding box center [465, 170] width 58 height 34
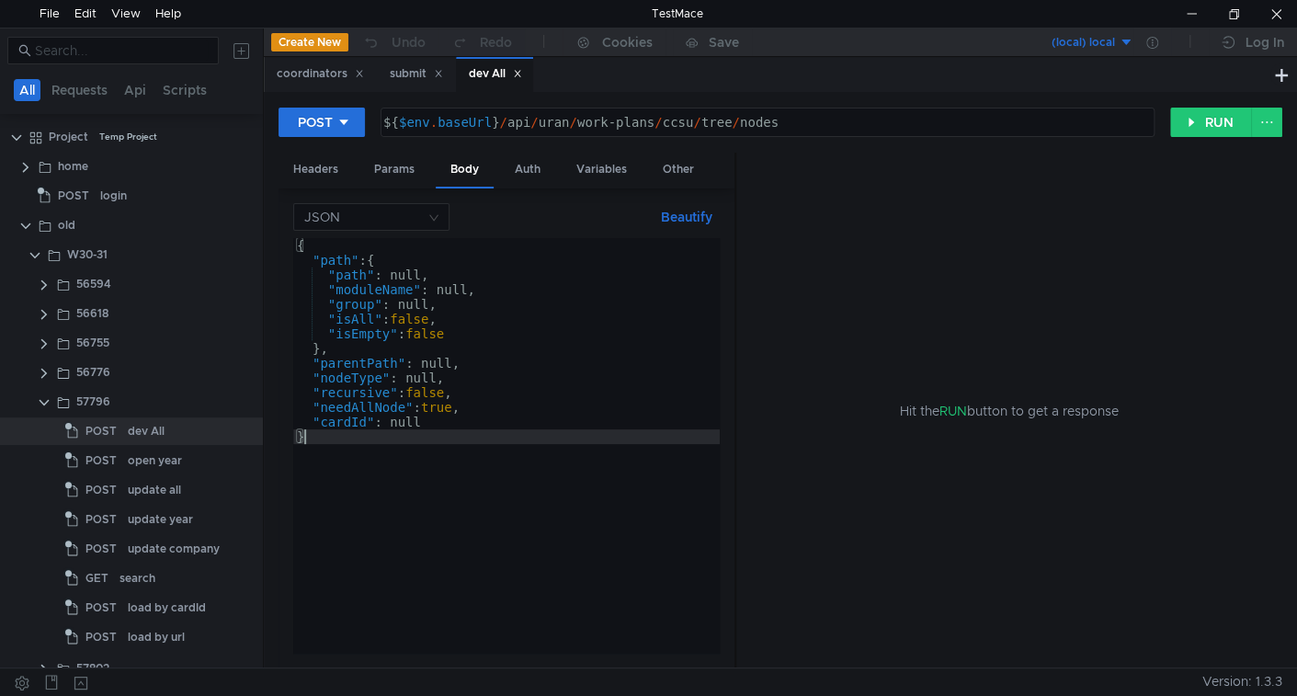
click at [460, 439] on div "{ "path" : { "path" : null, "moduleName" : null, "group" : null, "isAll" : fals…" at bounding box center [506, 460] width 427 height 444
type textarea ""cardId": null }"
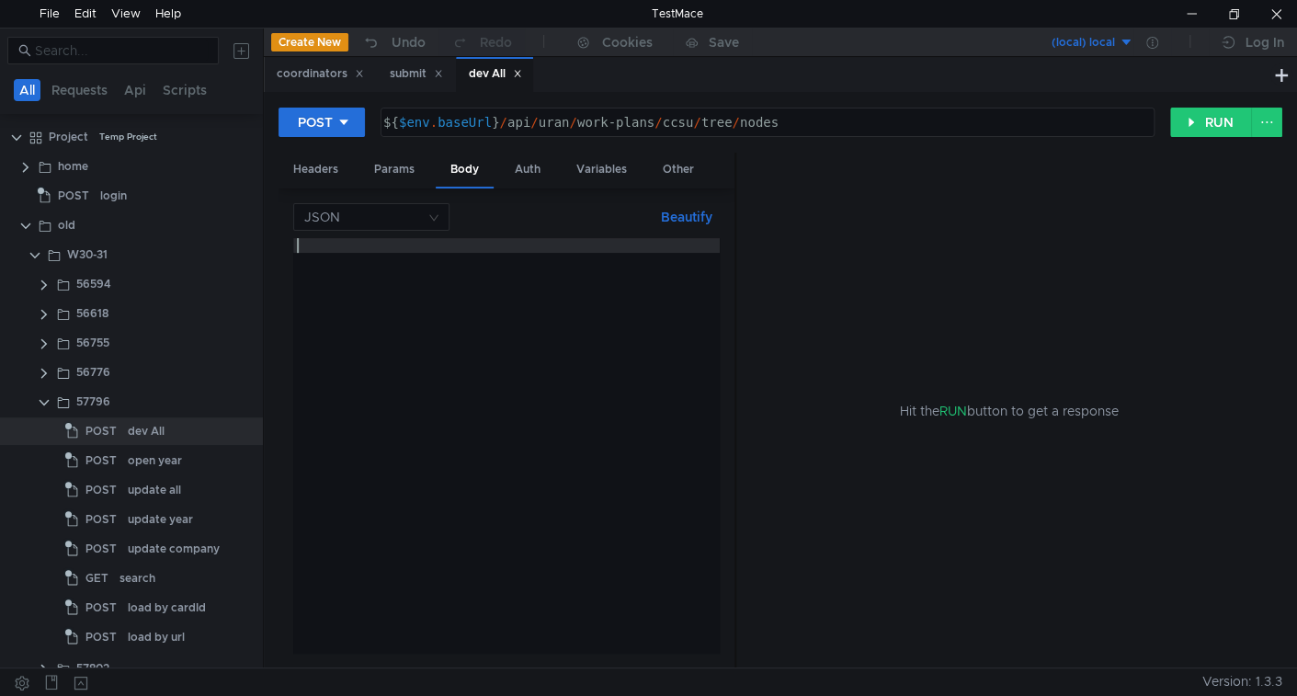
click at [518, 505] on div at bounding box center [506, 460] width 427 height 444
type textarea "Х"
type textarea "{"
type textarea ""group1": ["
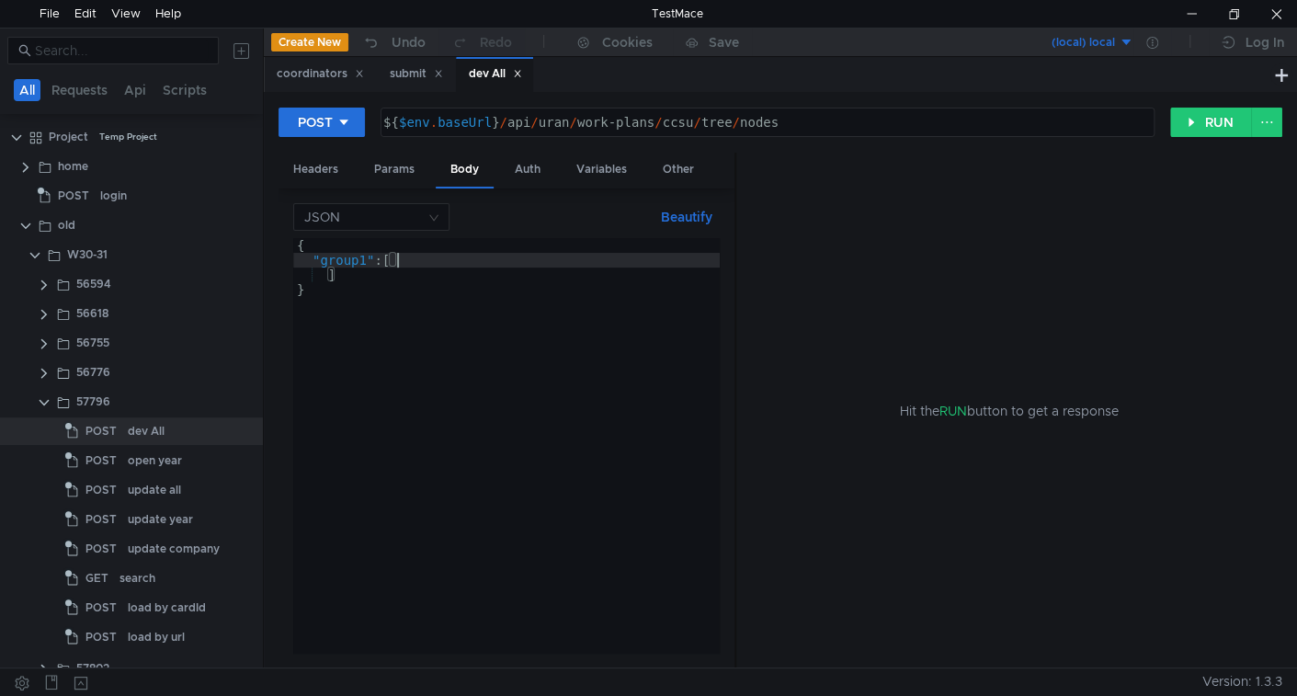
scroll to position [0, 1]
type textarea "]"
type textarea ""field1":"value1","
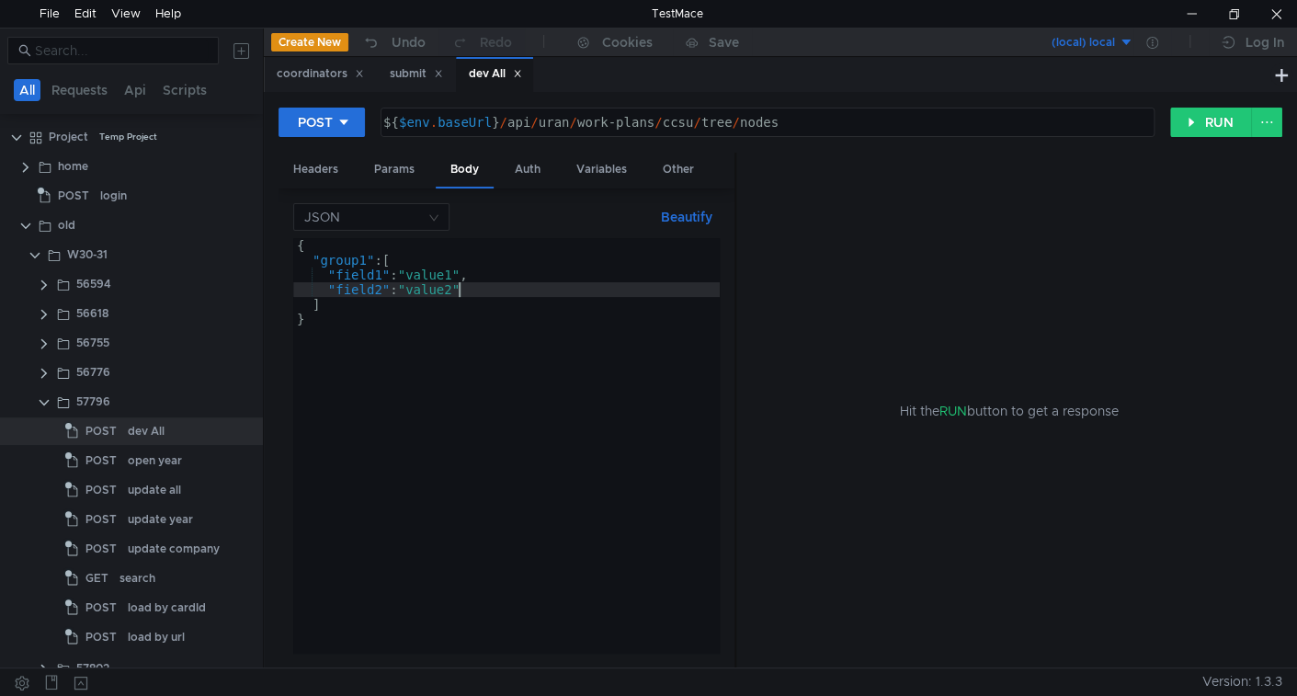
scroll to position [0, 10]
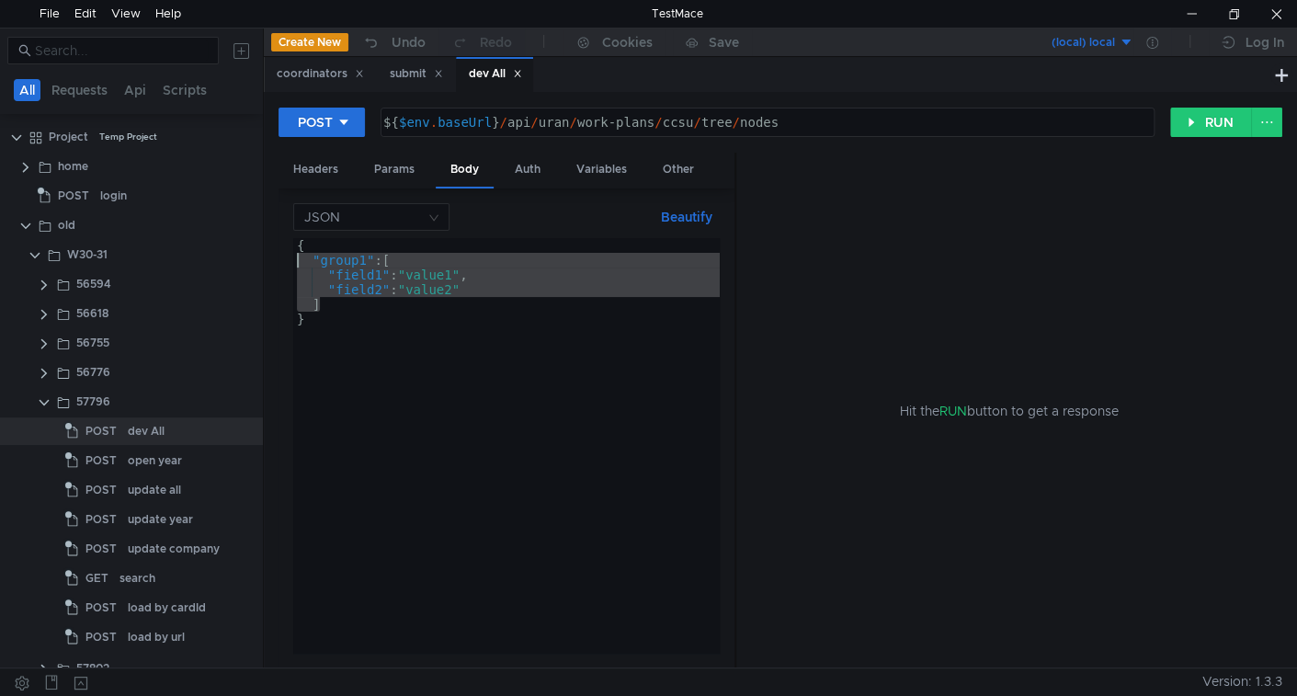
drag, startPoint x: 337, startPoint y: 306, endPoint x: 271, endPoint y: 262, distance: 79.6
click at [271, 262] on div "POST ${ $env . baseUrl } / api / uran / work-plans / ccsu / tree / nodes הההההה…" at bounding box center [780, 379] width 1033 height 575
click at [348, 304] on div "{ "group1" : [ "field1" : "value1" , "field2" : "value2" ] }" at bounding box center [506, 446] width 427 height 416
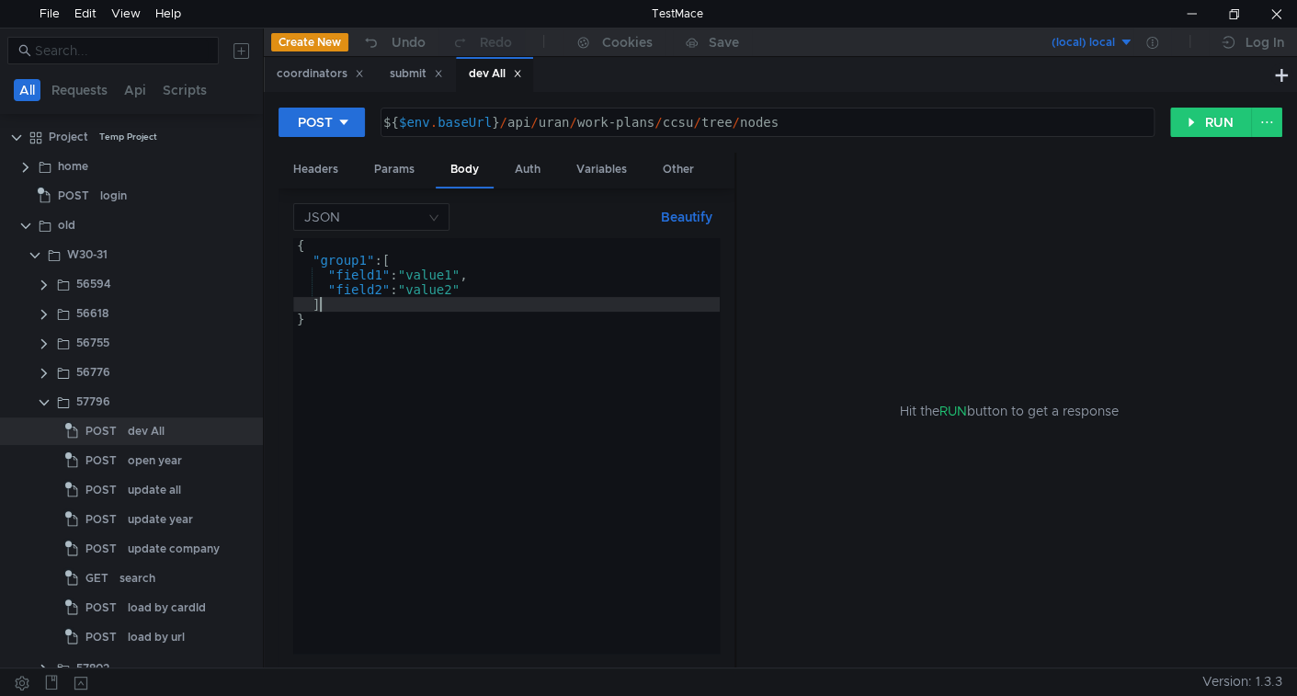
scroll to position [0, 0]
type textarea "],"
paste textarea "]"
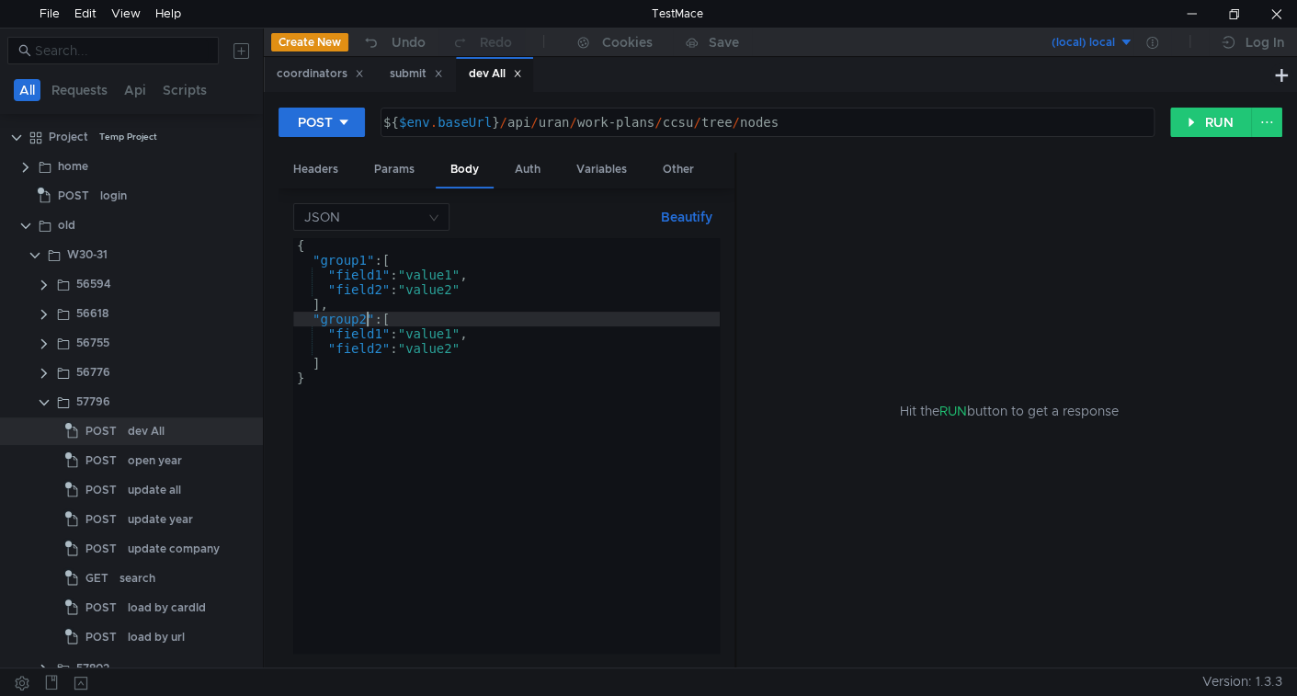
scroll to position [0, 4]
click at [700, 213] on button "Beautify" at bounding box center [687, 217] width 66 height 22
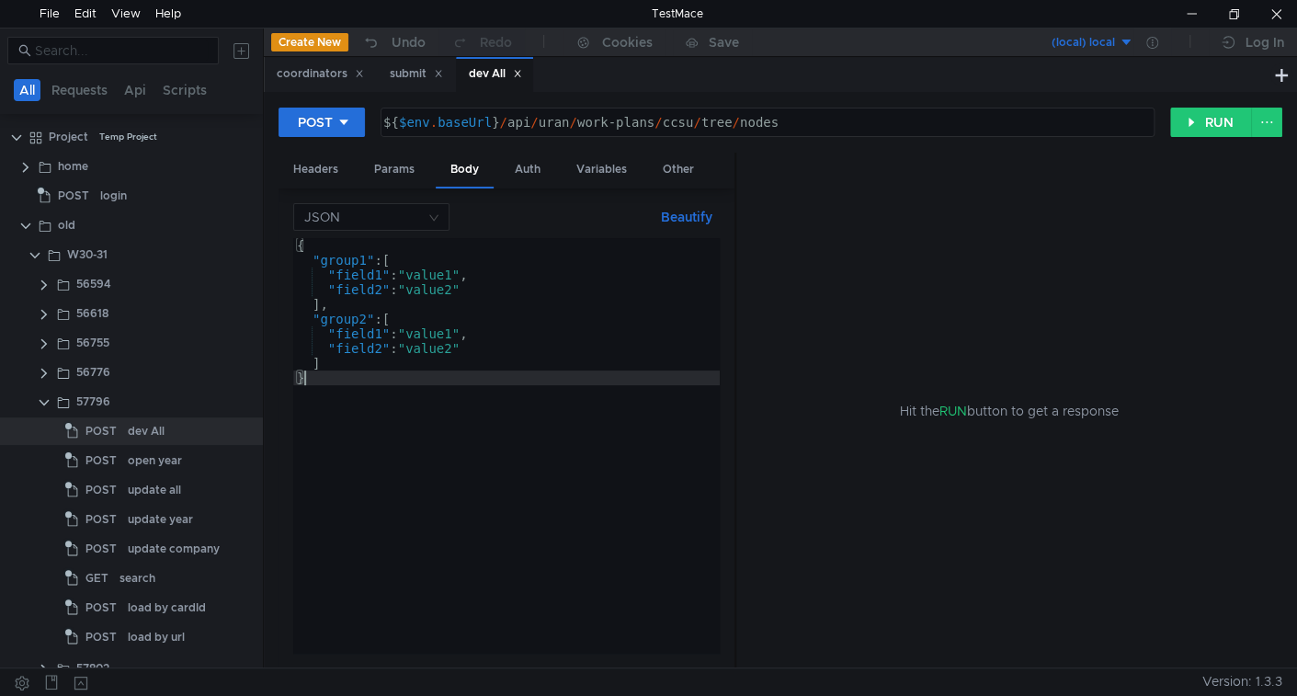
scroll to position [0, 0]
click at [323, 374] on div "{ "group1" : [ "field1" : "value1" , "field2" : "value2" ] , "group2" : [ "fiel…" at bounding box center [506, 460] width 427 height 444
click at [423, 259] on div "{ "group1" : [ "field1" : "value1" , "field2" : "value2" ] , "group2" : [ "fiel…" at bounding box center [506, 460] width 427 height 444
type textarea ""group1": ["
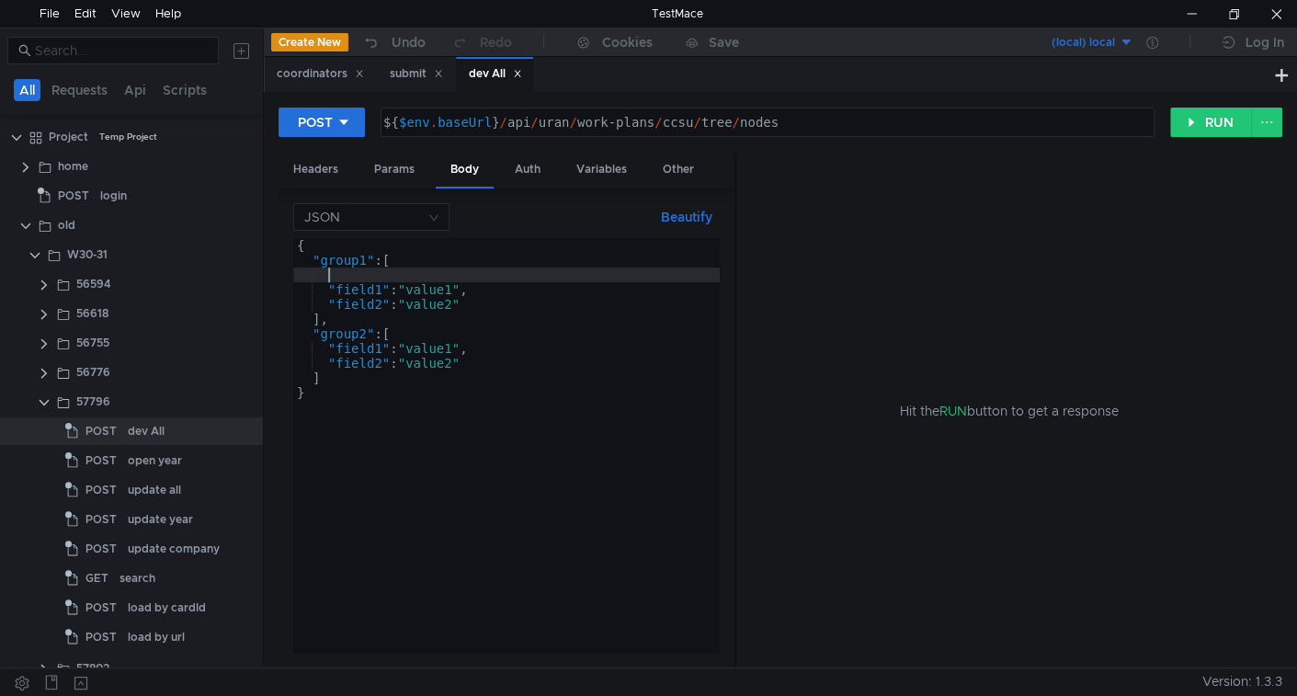
type textarea "{"
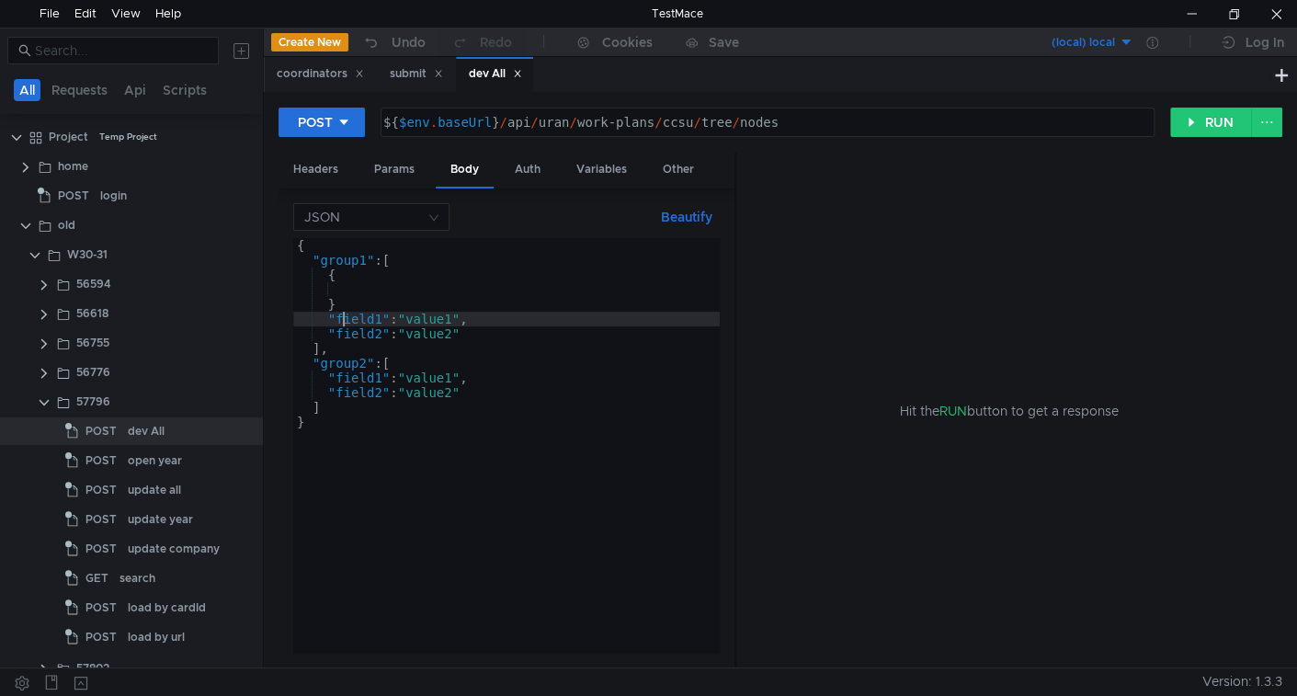
scroll to position [0, 2]
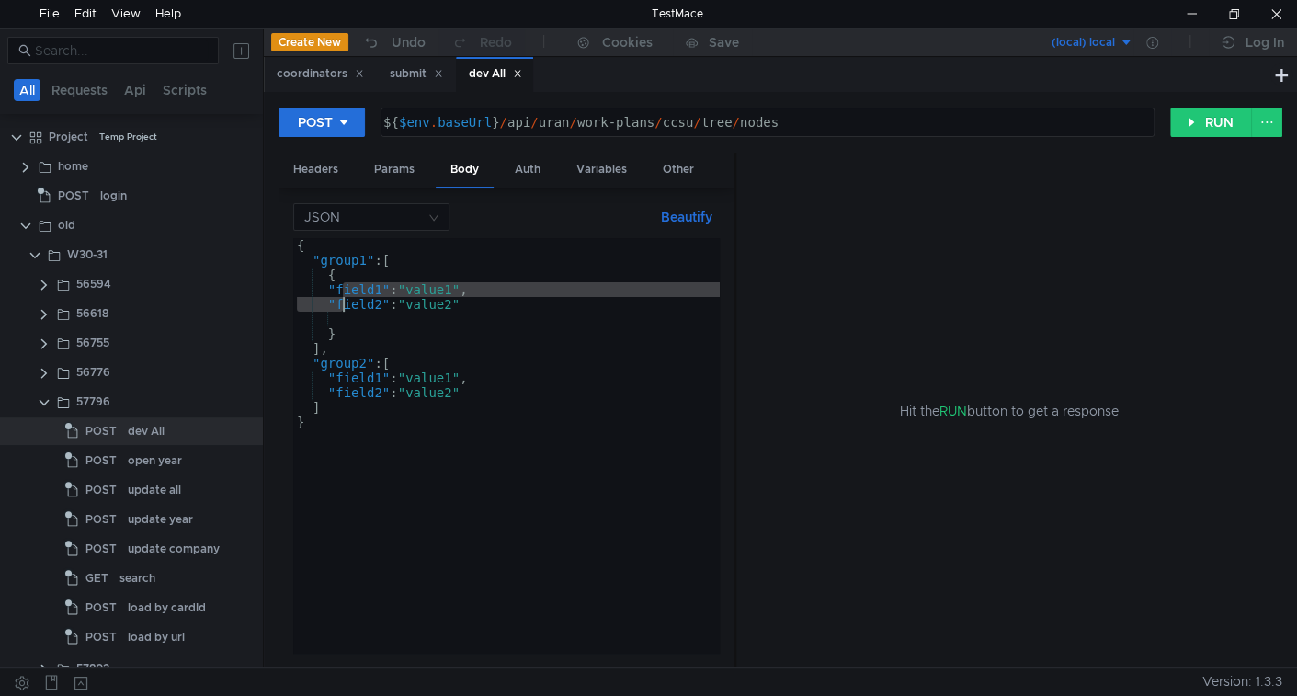
type textarea ""field1":"value1", "field2":"value2""
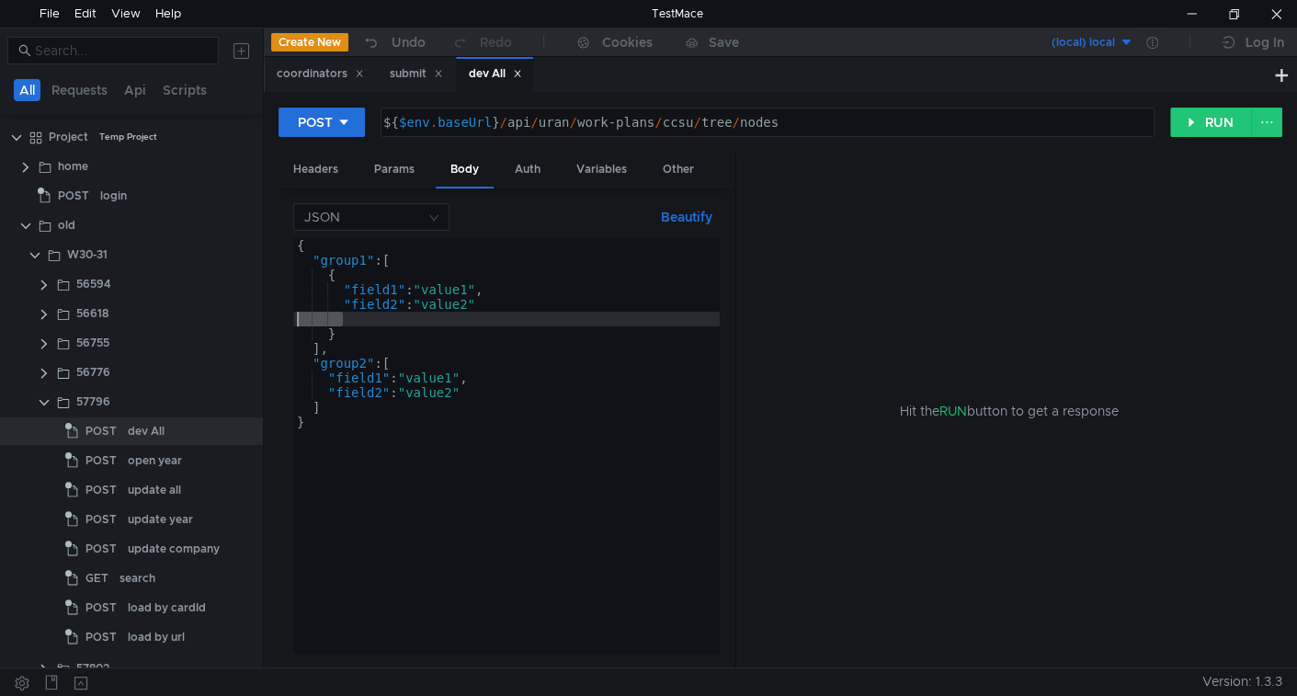
scroll to position [0, 0]
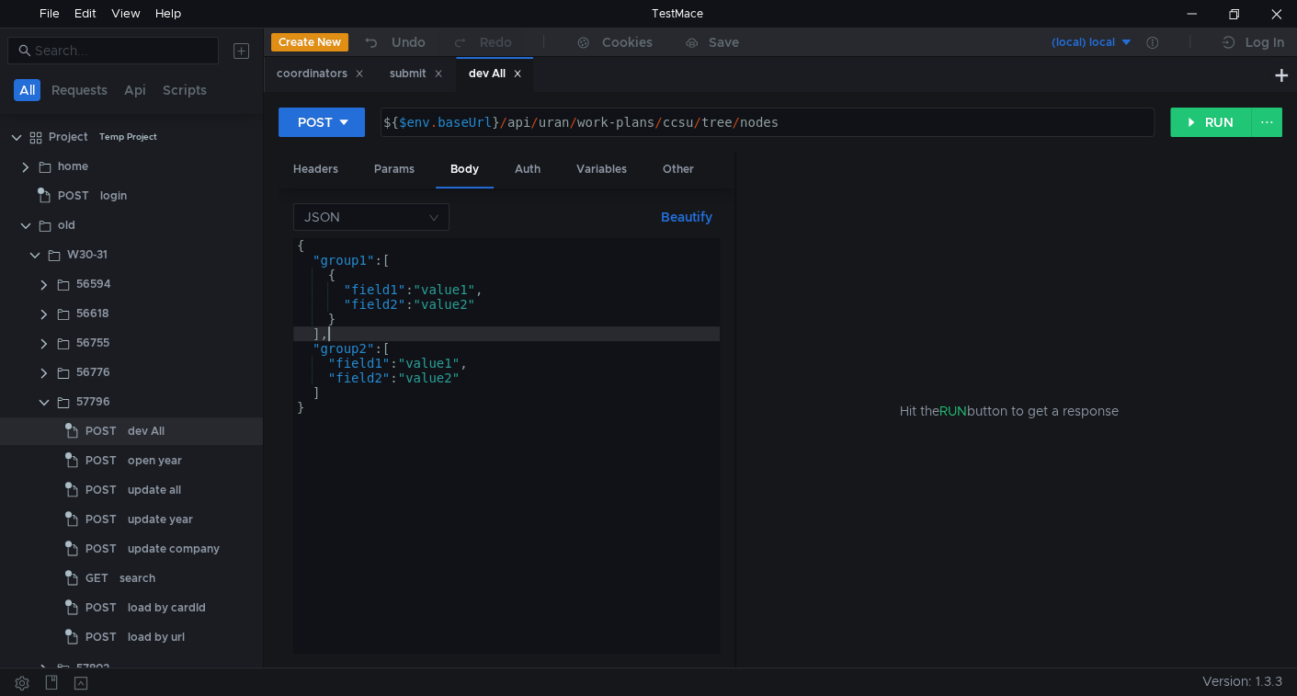
click at [394, 332] on div "{ "group1" : [ { "field1" : "value1" , "field2" : "value2" } ] , "group2" : [ "…" at bounding box center [506, 460] width 427 height 444
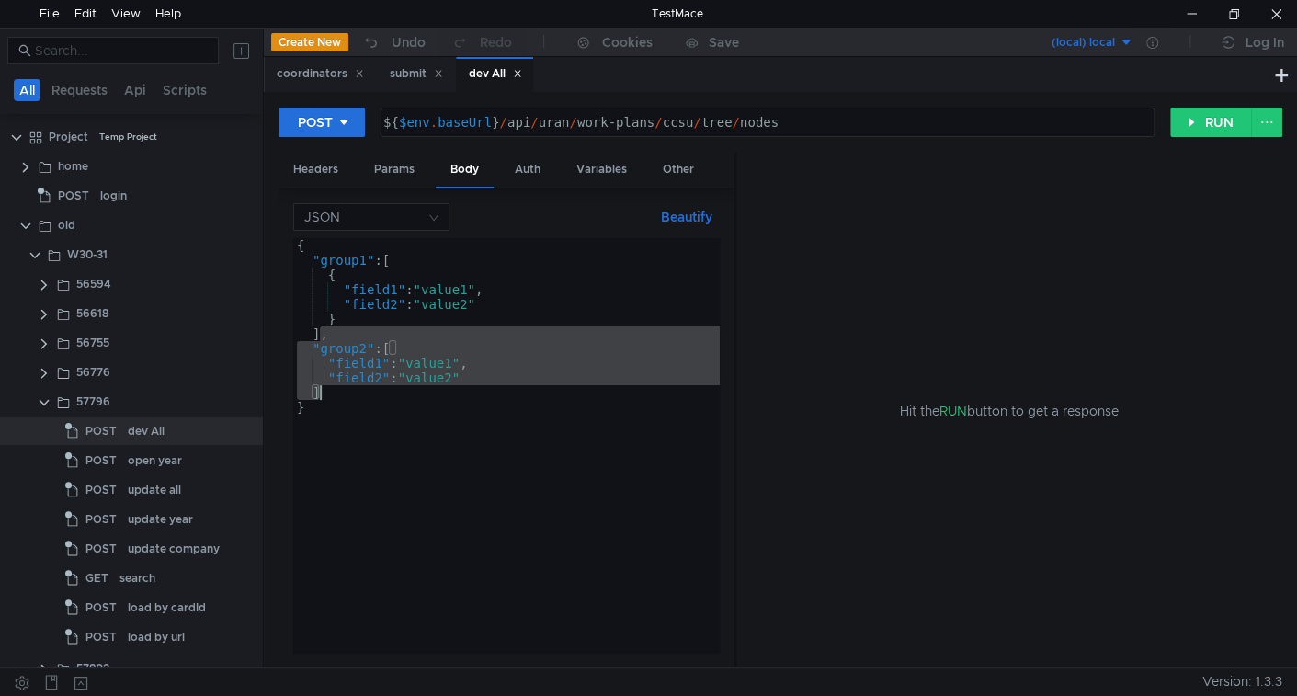
drag, startPoint x: 319, startPoint y: 329, endPoint x: 360, endPoint y: 388, distance: 71.9
click at [360, 388] on div "{ "group1" : [ { "field1" : "value1" , "field2" : "value2" } ] , "group2" : [ "…" at bounding box center [506, 460] width 427 height 444
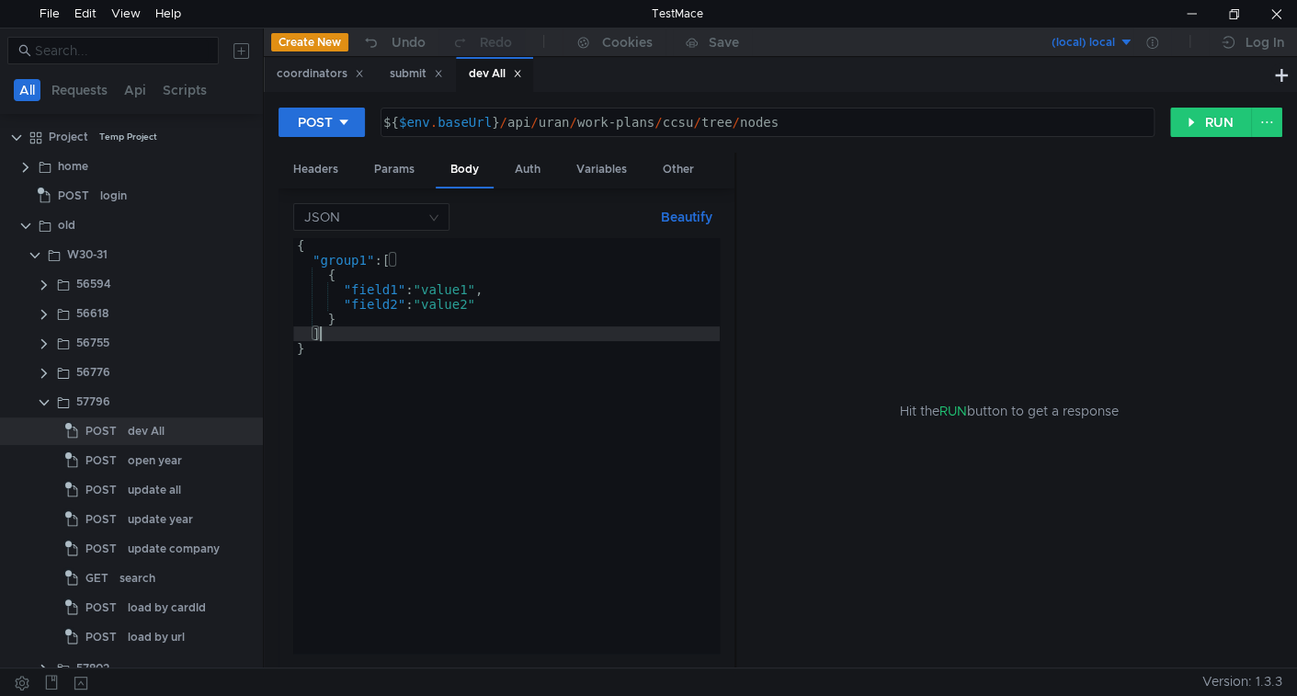
click at [674, 219] on button "Beautify" at bounding box center [687, 217] width 66 height 22
click at [553, 339] on div "{ "group1" : [ { "field1" : "value1" , "field2" : "value2" } ] }" at bounding box center [506, 460] width 427 height 444
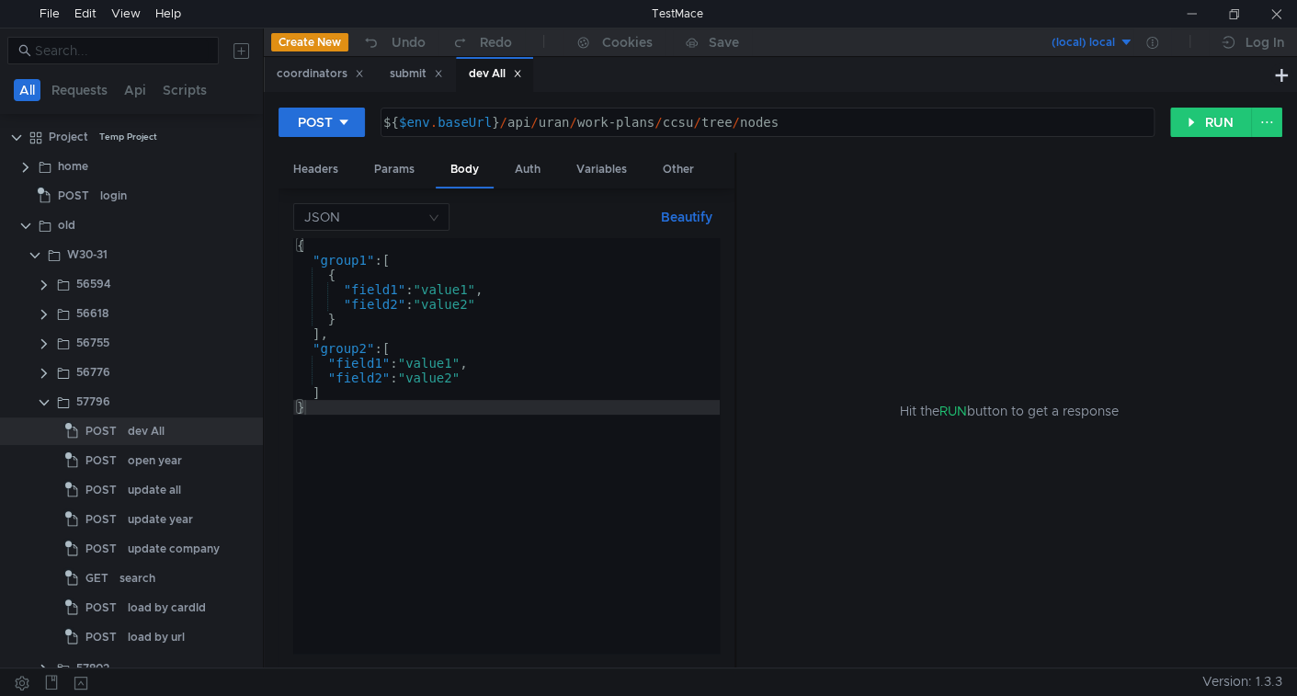
click at [357, 394] on div "{ "group1" : [ { "field1" : "value1" , "field2" : "value2" } ] , "group2" : [ "…" at bounding box center [506, 460] width 427 height 444
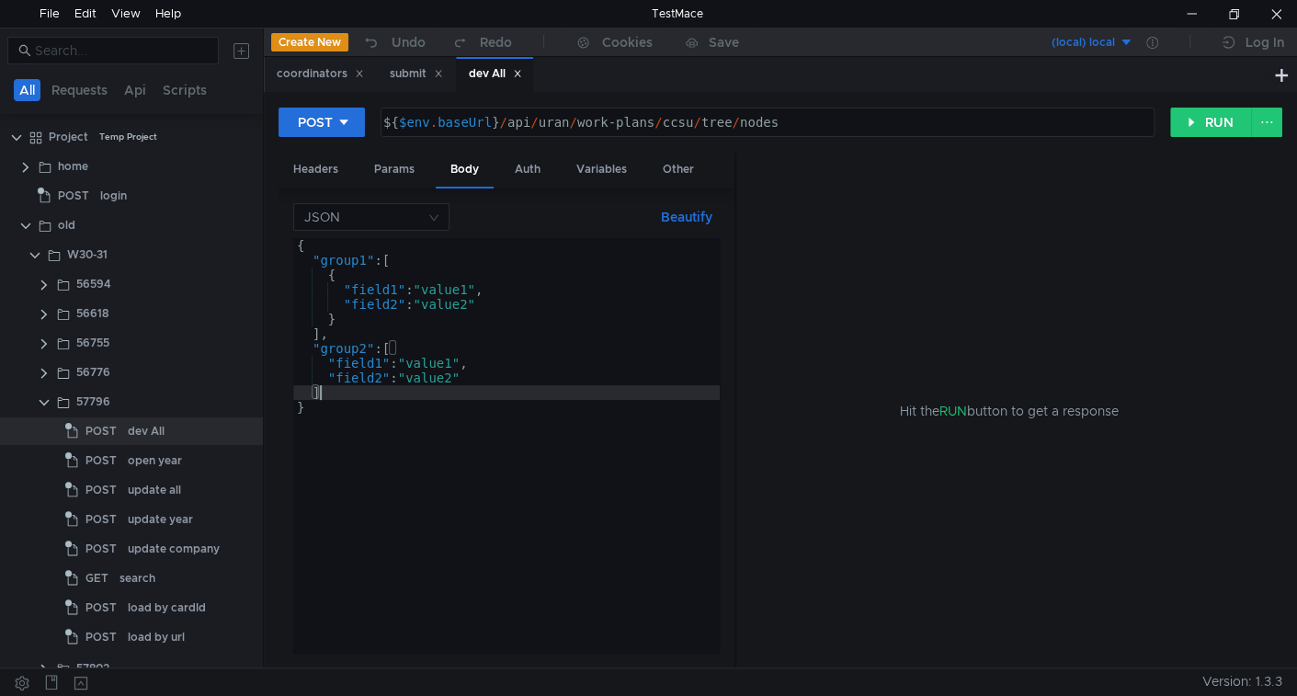
click at [390, 259] on div "{ "group1" : [ { "field1" : "value1" , "field2" : "value2" } ] , "group2" : [ "…" at bounding box center [506, 460] width 427 height 444
click at [414, 348] on div "{ "group1" : [ { "field1" : "value1" , "field2" : "value2" } ] , "group2" : [ "…" at bounding box center [506, 460] width 427 height 444
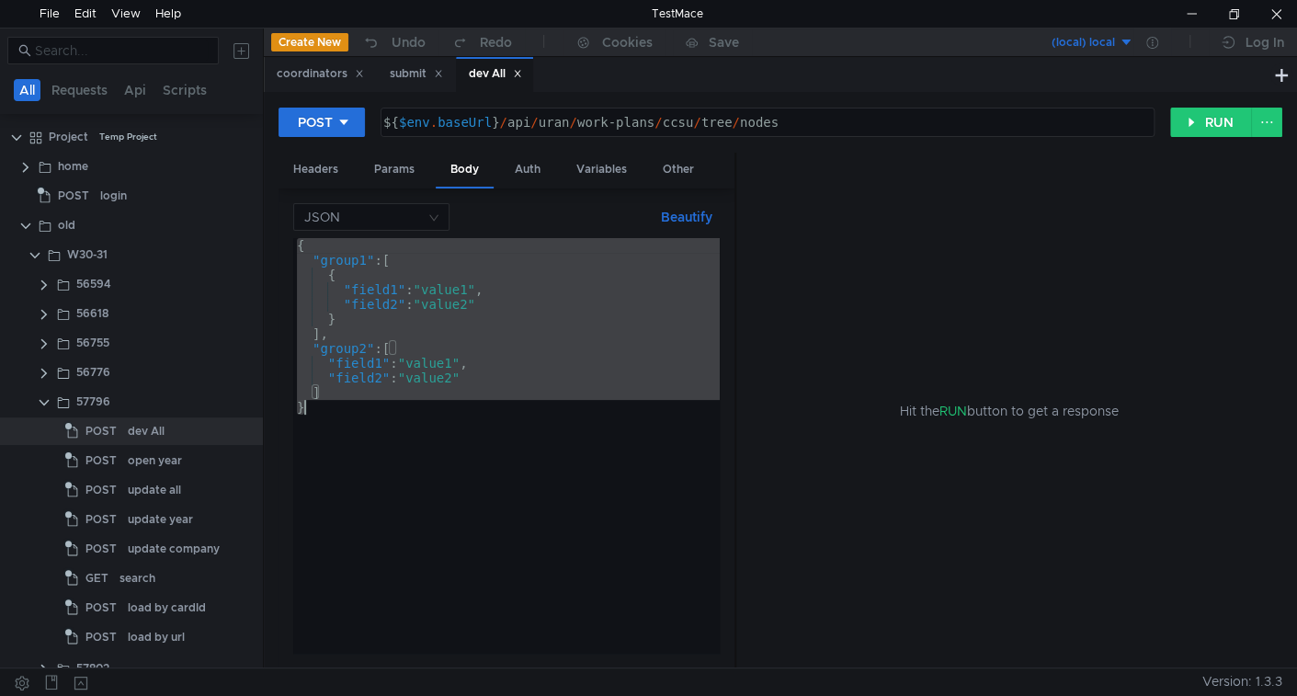
paste textarea
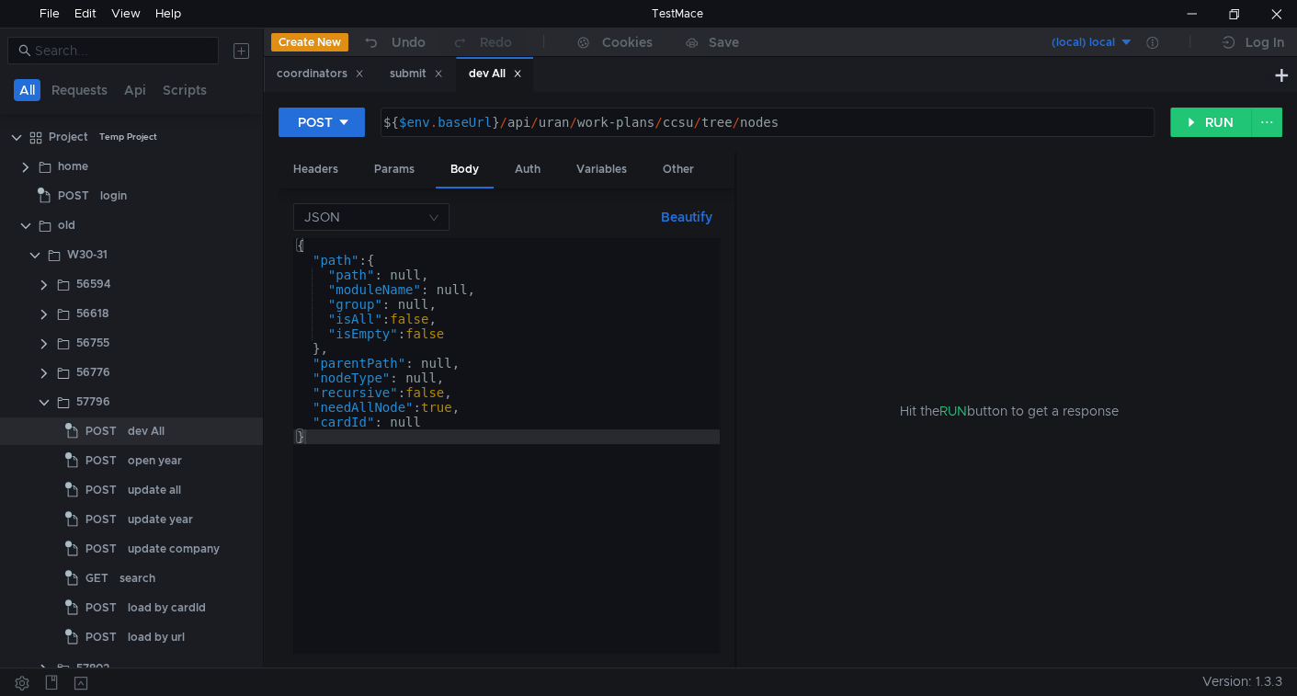
click at [698, 218] on button "Beautify" at bounding box center [687, 217] width 66 height 22
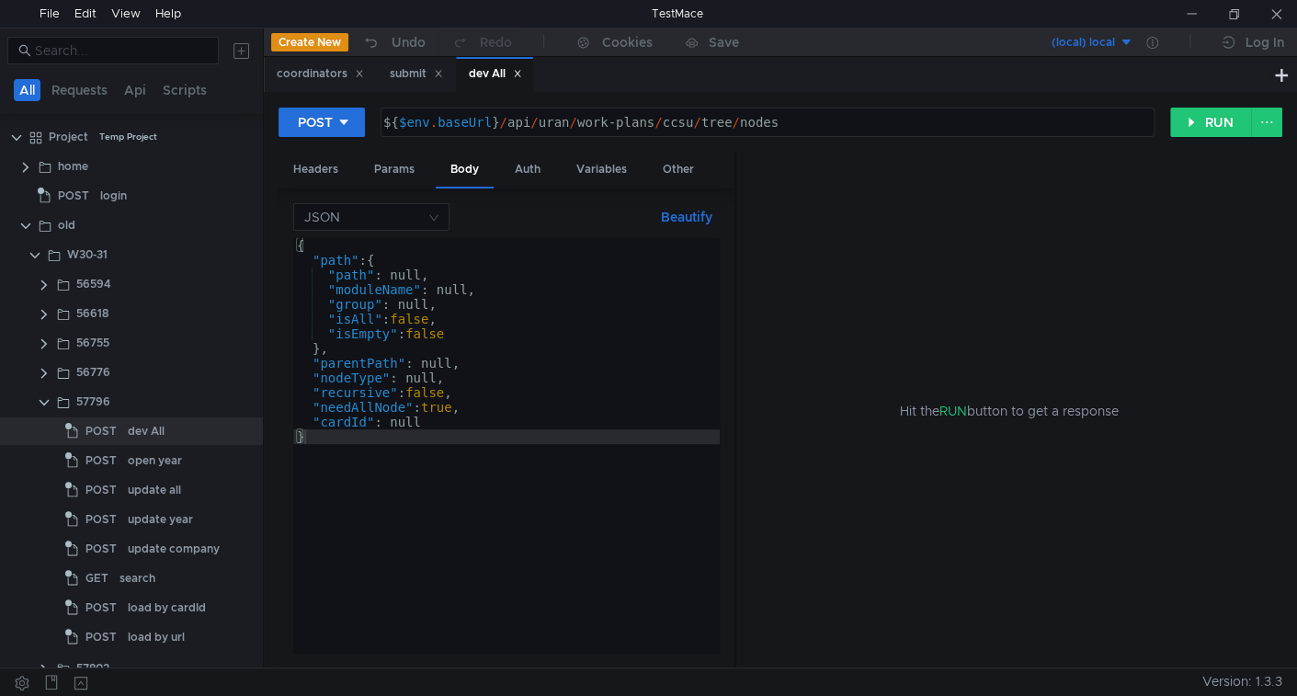
click at [486, 328] on div "{ "path" : { "path" : null, "moduleName" : null, "group" : null, "isAll" : fals…" at bounding box center [506, 460] width 427 height 444
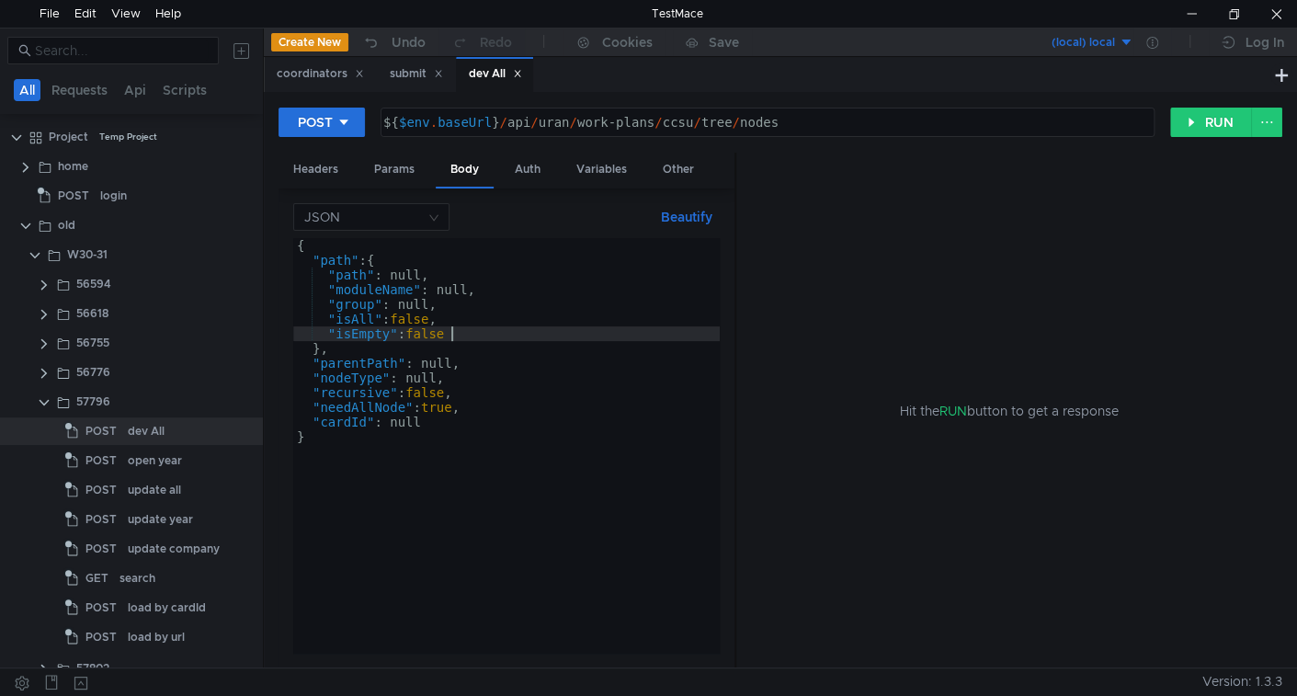
click at [519, 540] on div "{ "path" : { "path" : null, "moduleName" : null, "group" : null, "isAll" : fals…" at bounding box center [506, 460] width 427 height 444
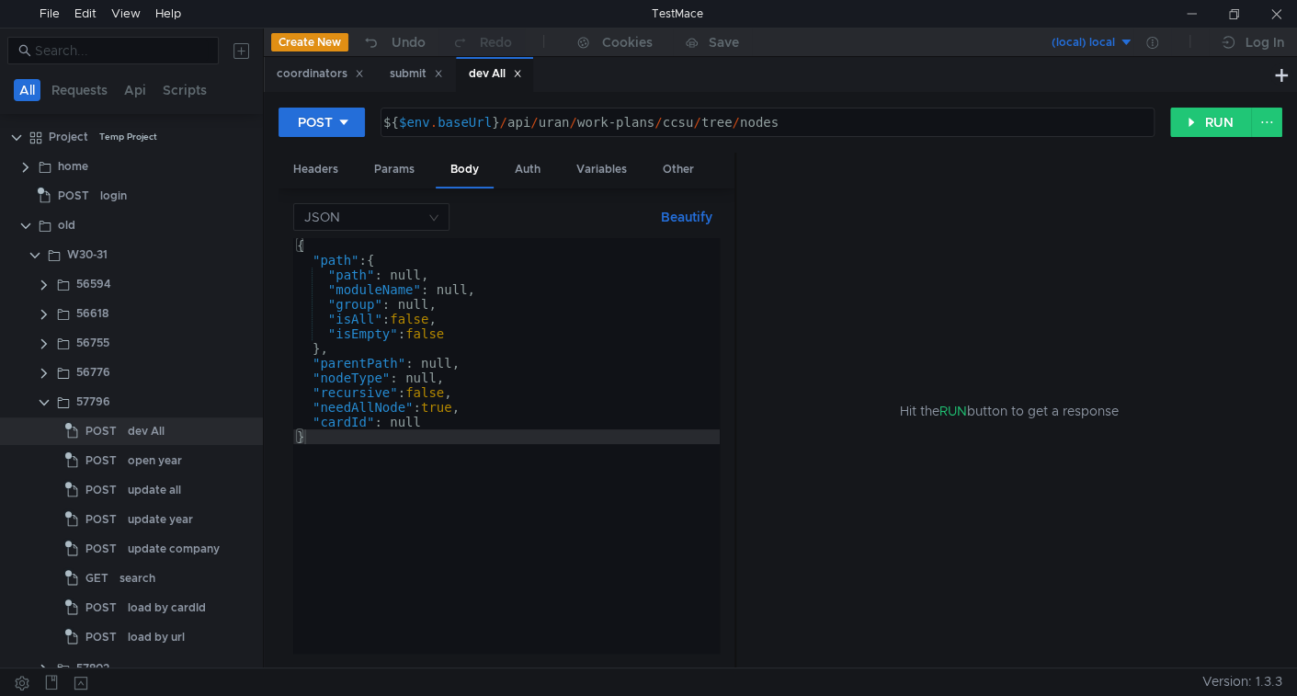
click at [365, 437] on div "{ "path" : { "path" : null, "moduleName" : null, "group" : null, "isAll" : fals…" at bounding box center [506, 460] width 427 height 444
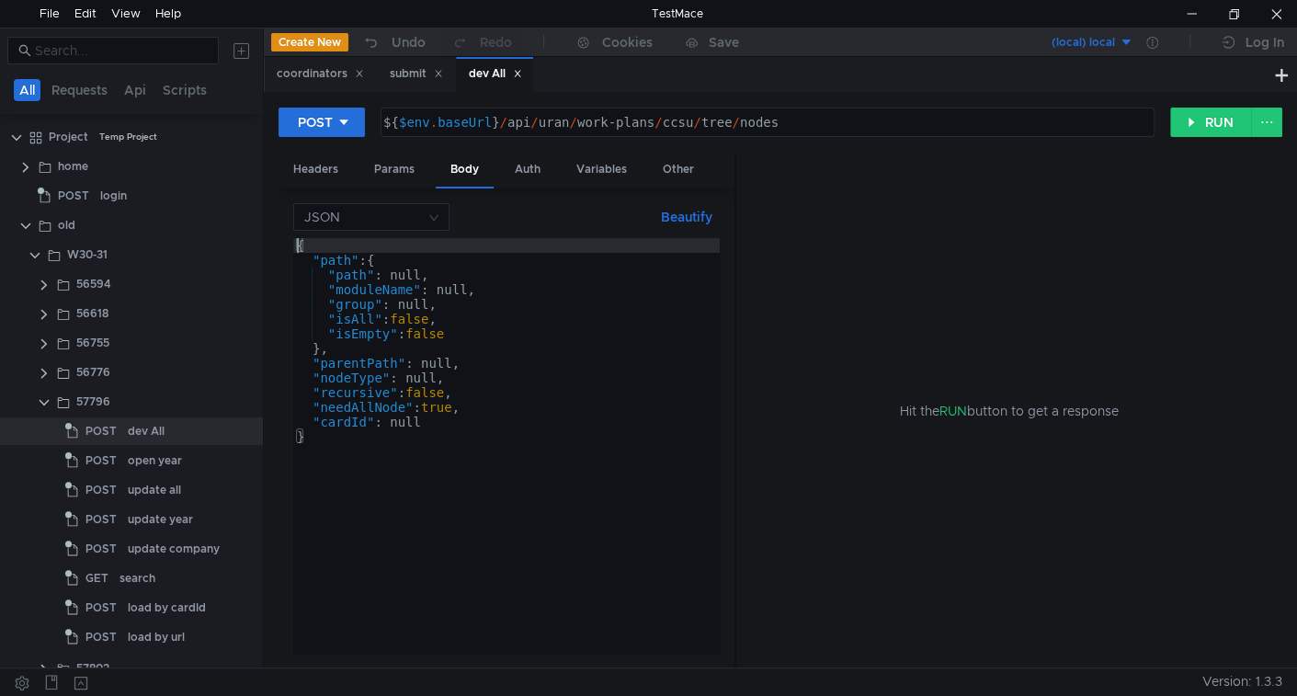
click at [299, 238] on div "{ "path" : { "path" : null, "moduleName" : null, "group" : null, "isAll" : fals…" at bounding box center [506, 460] width 427 height 444
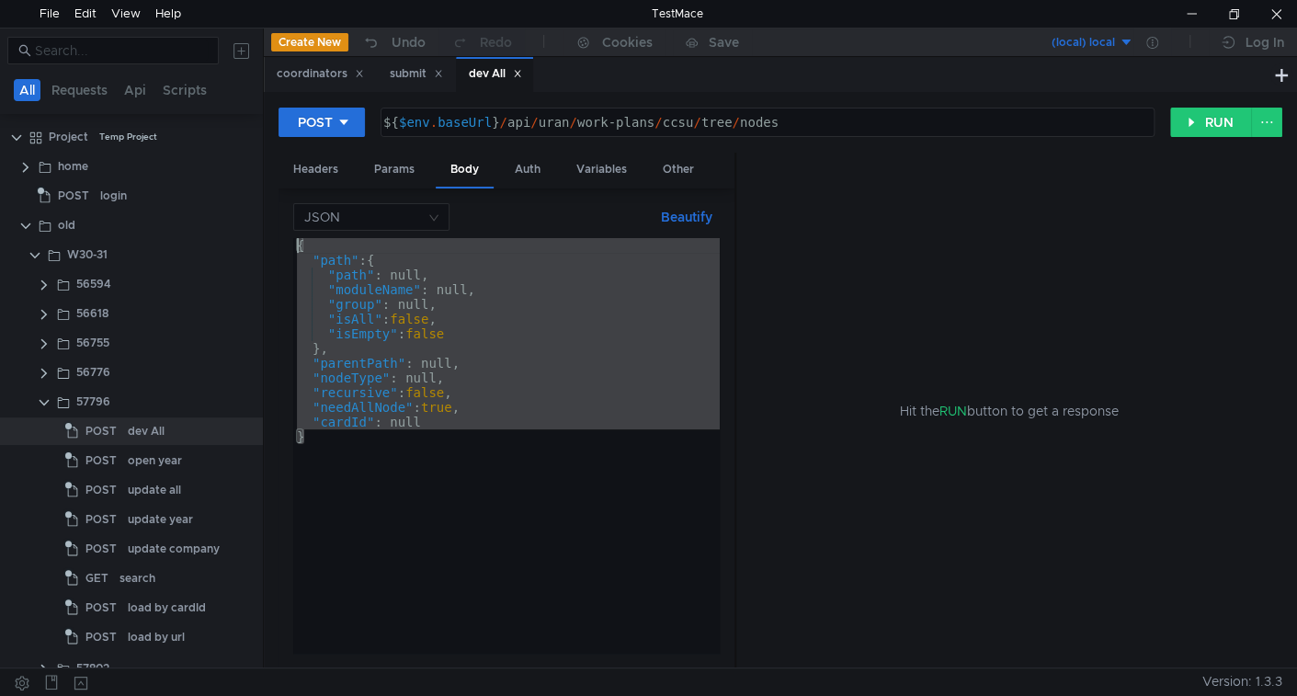
drag, startPoint x: 311, startPoint y: 439, endPoint x: 286, endPoint y: 232, distance: 208.3
click at [286, 232] on div "JSON Beautify { { "path" : { "path" : null, "moduleName" : null, "group" : null…" at bounding box center [507, 428] width 456 height 480
click at [337, 432] on div "{ "path" : { "path" : null, "moduleName" : null, "group" : null, "isAll" : fals…" at bounding box center [506, 446] width 427 height 416
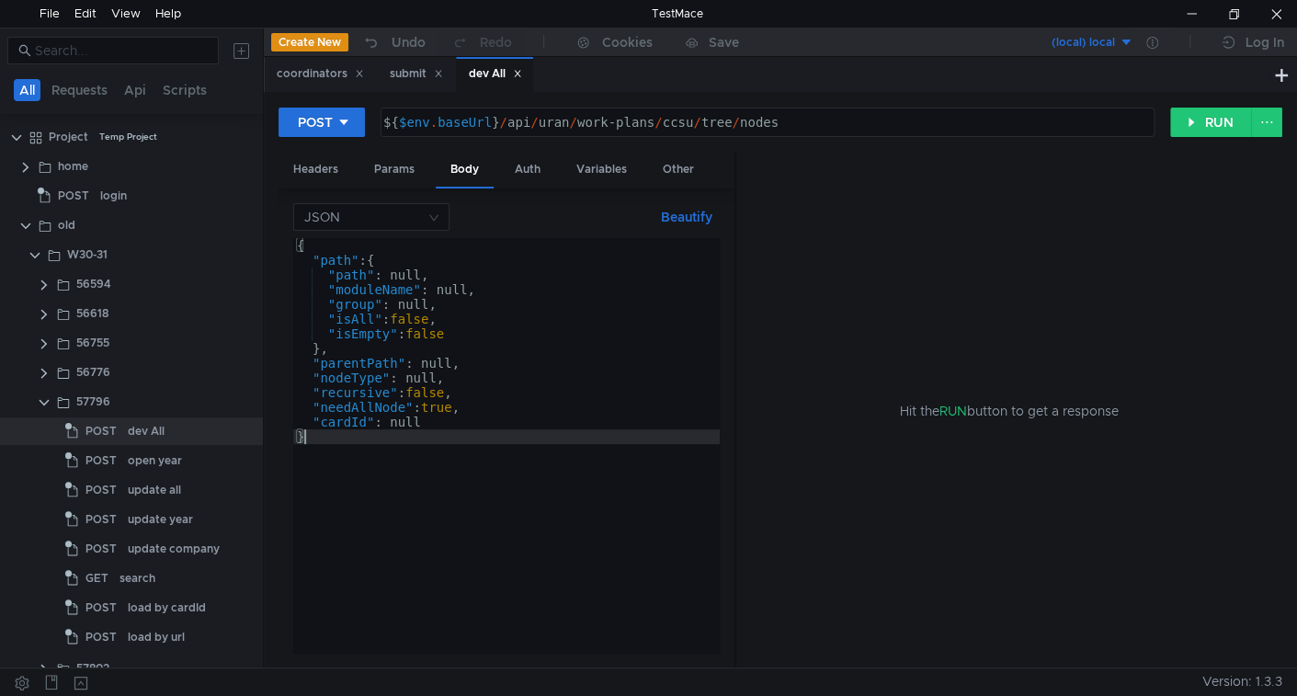
type textarea "}"
click at [926, 322] on div "Hit the RUN button to get a response" at bounding box center [1009, 411] width 502 height 517
